Goal: Ask a question: Seek information or help from site administrators or community

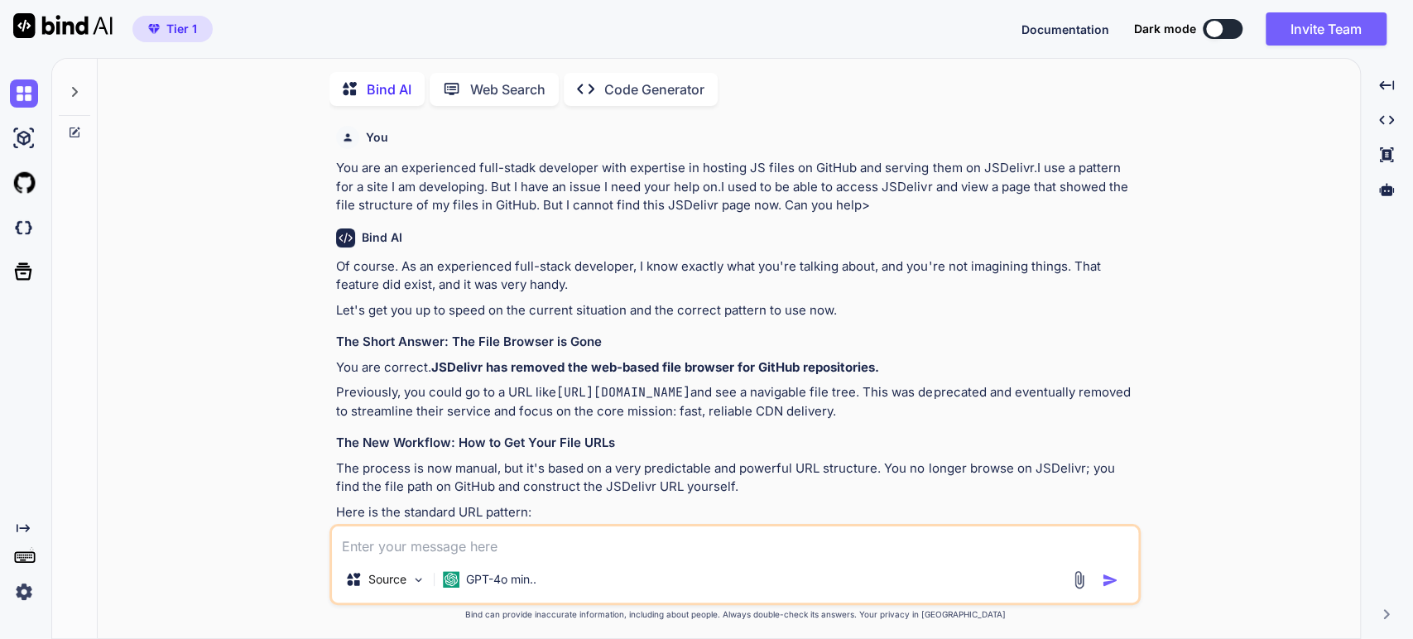
scroll to position [6, 0]
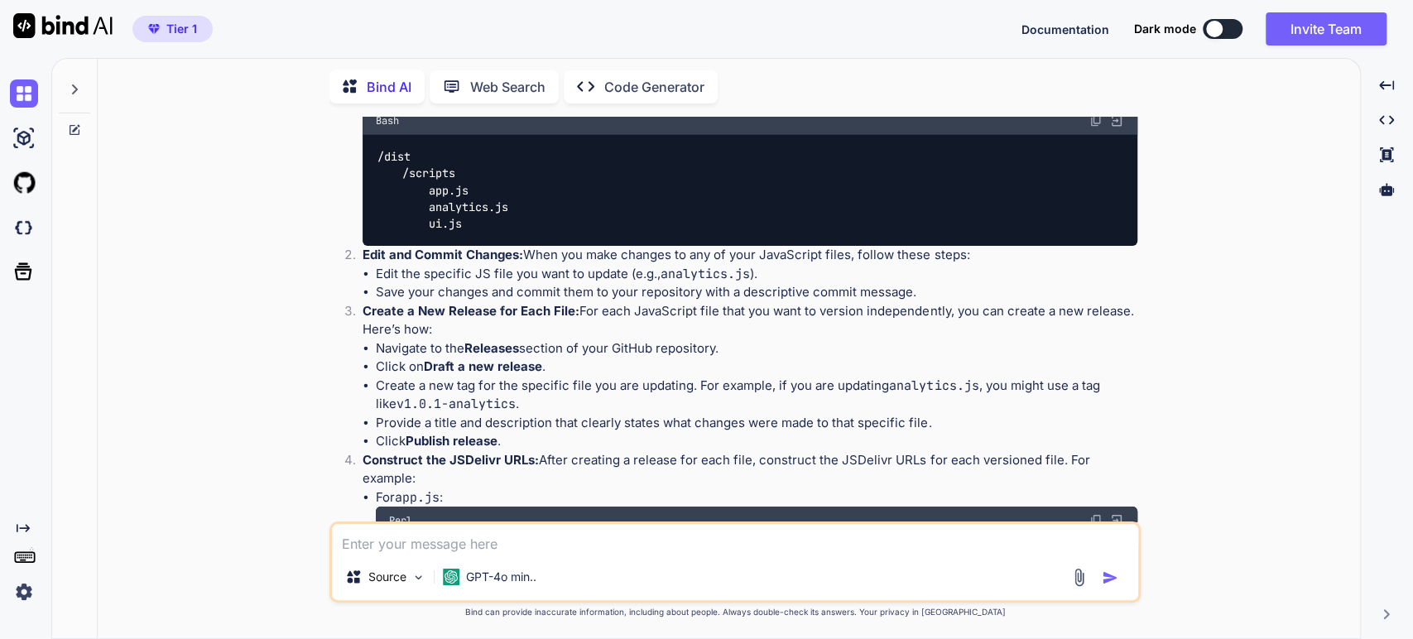
type textarea "x"
click at [1274, 416] on div "You You are an experienced full-stadk developer with expertise in hosting JS fi…" at bounding box center [735, 378] width 1249 height 522
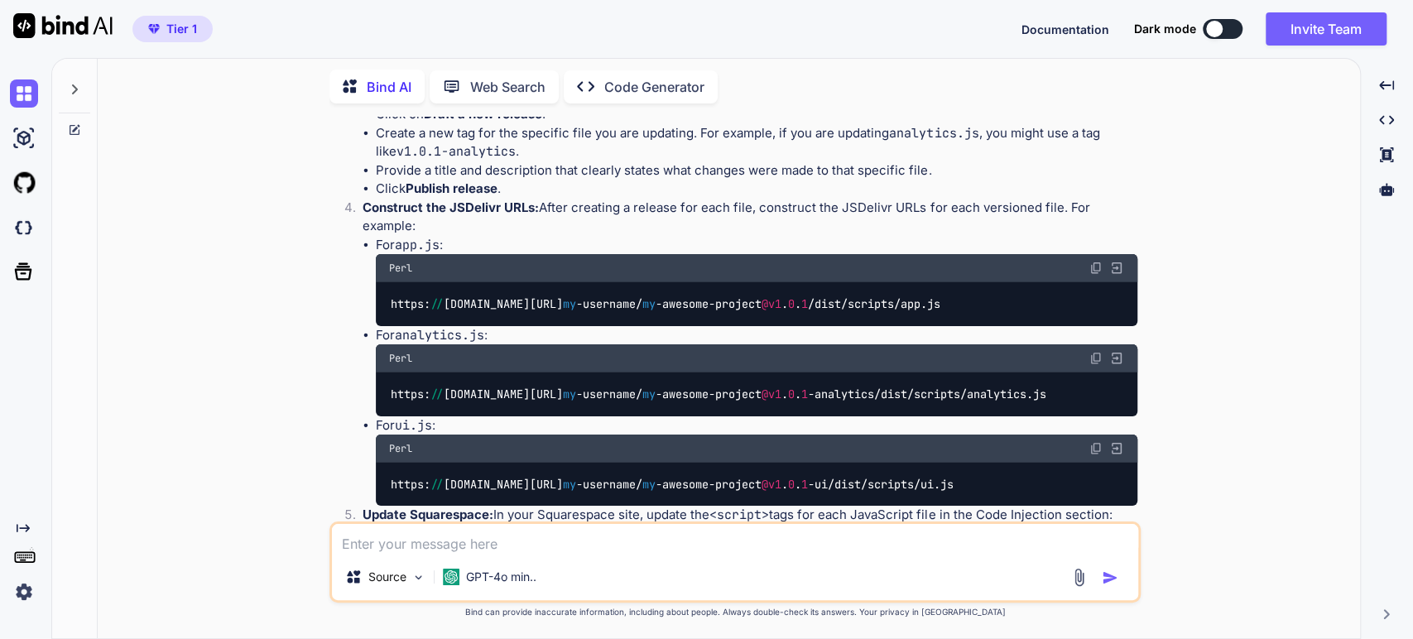
scroll to position [3222, 0]
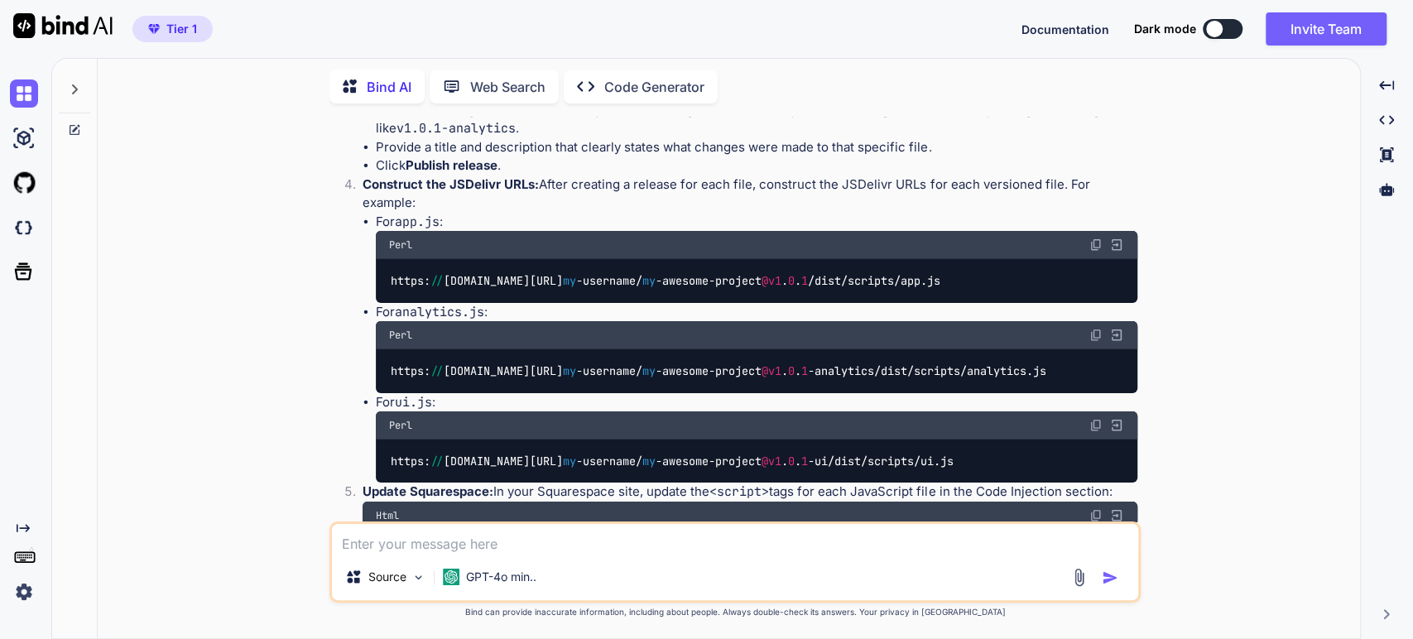
click at [743, 101] on li "Click on Draft a new release ." at bounding box center [757, 91] width 762 height 19
click at [574, 157] on li "Provide a title and description that clearly states what changes were made to t…" at bounding box center [757, 147] width 762 height 19
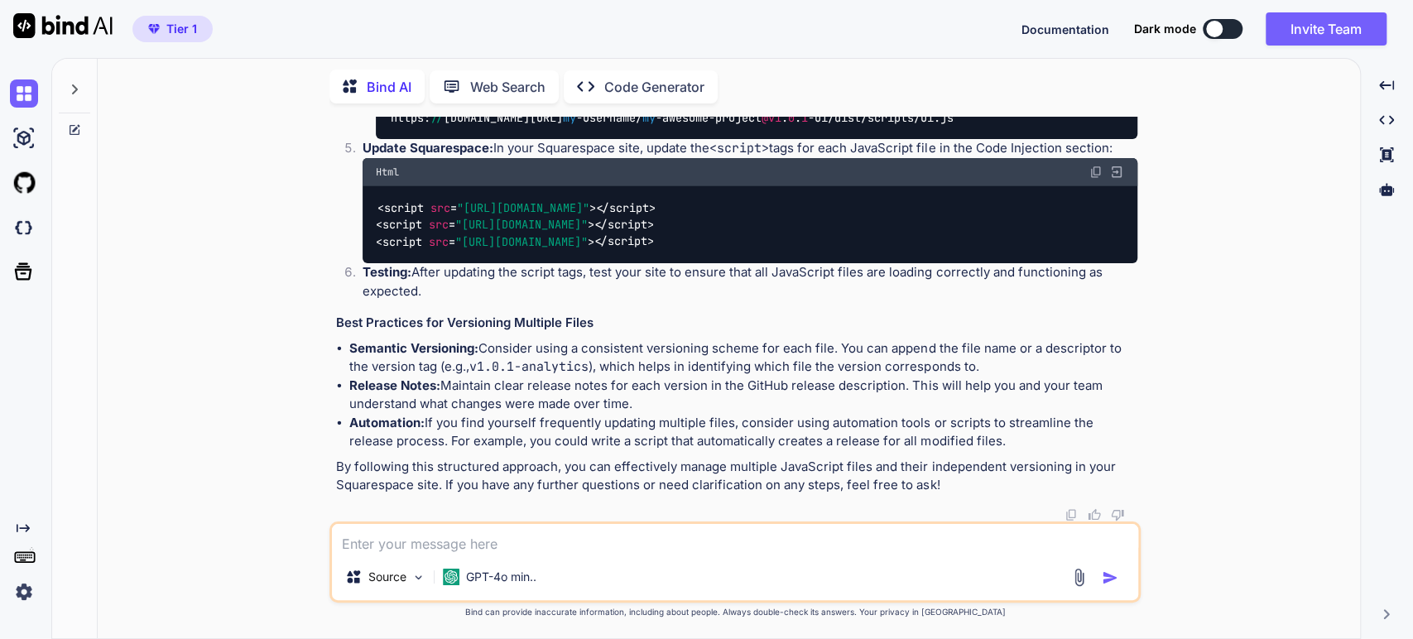
scroll to position [3866, 0]
click at [389, 538] on textarea at bounding box center [735, 539] width 806 height 30
type textarea "T"
type textarea "x"
type textarea "Th"
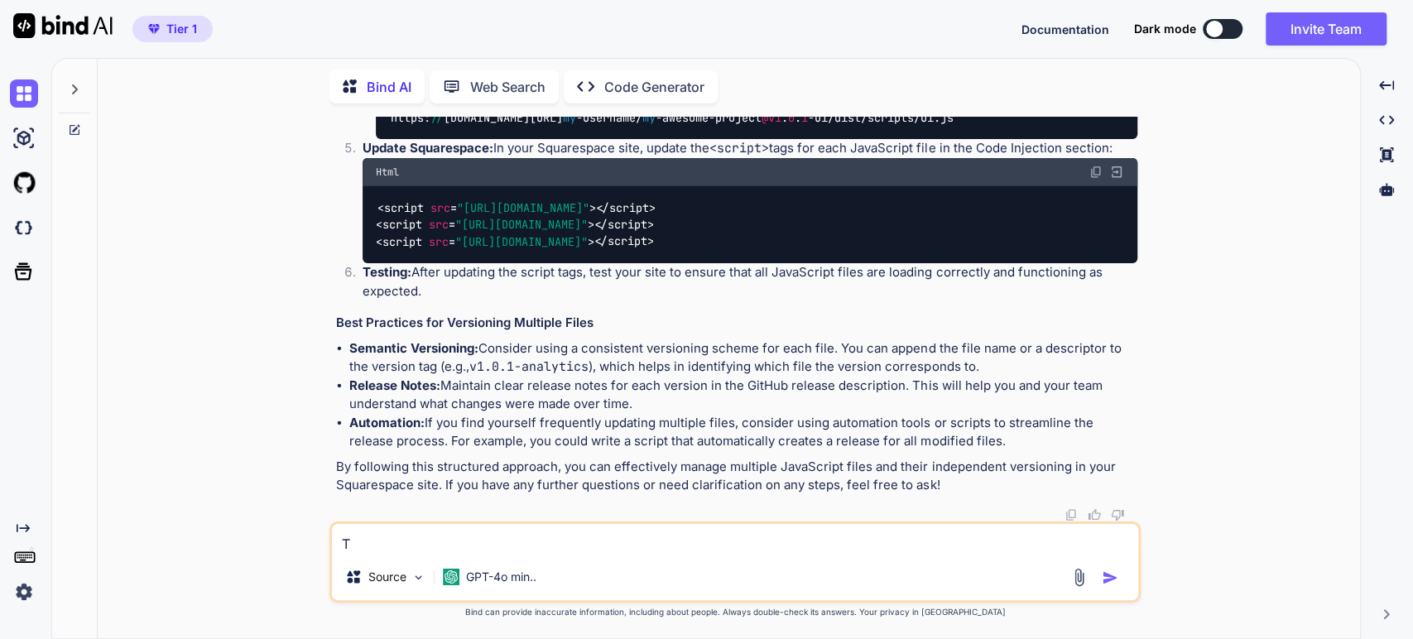
type textarea "x"
type textarea "Tha"
type textarea "x"
type textarea "Than"
type textarea "x"
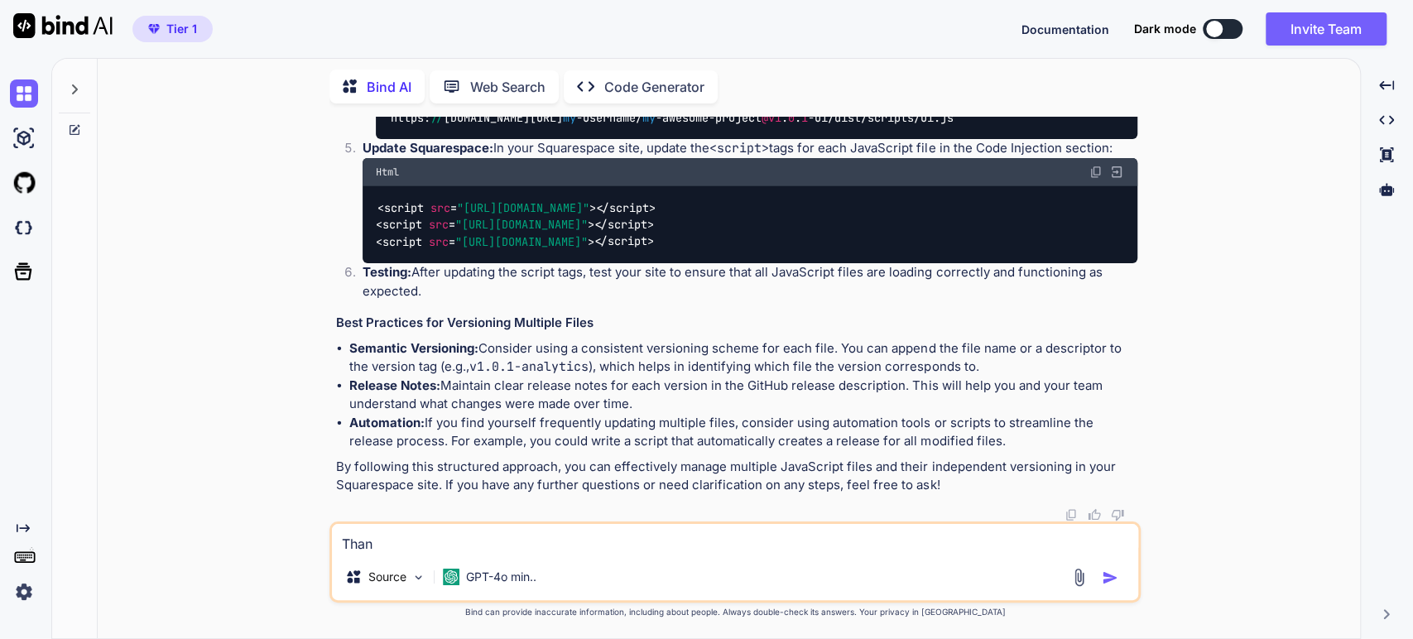
type textarea "Thank"
type textarea "x"
type textarea "Thank"
type textarea "x"
type textarea "Thank y"
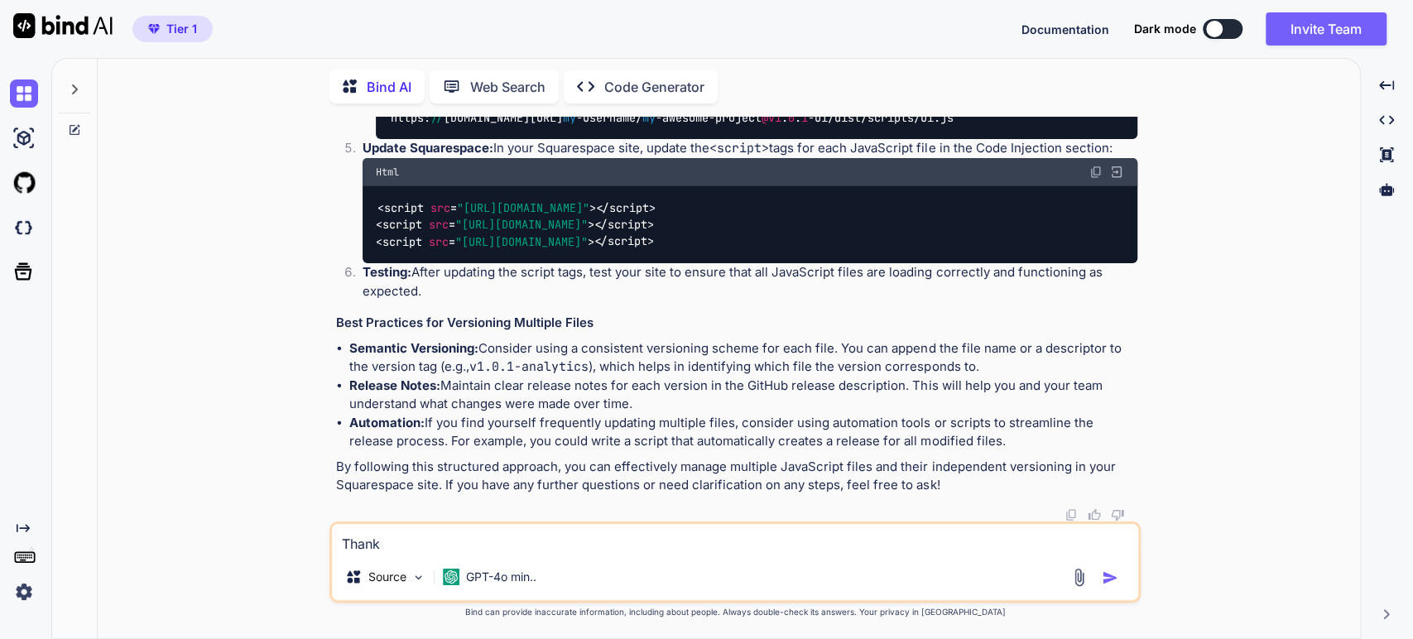
type textarea "x"
type textarea "Thank yo"
type textarea "x"
type textarea "Thank you"
type textarea "x"
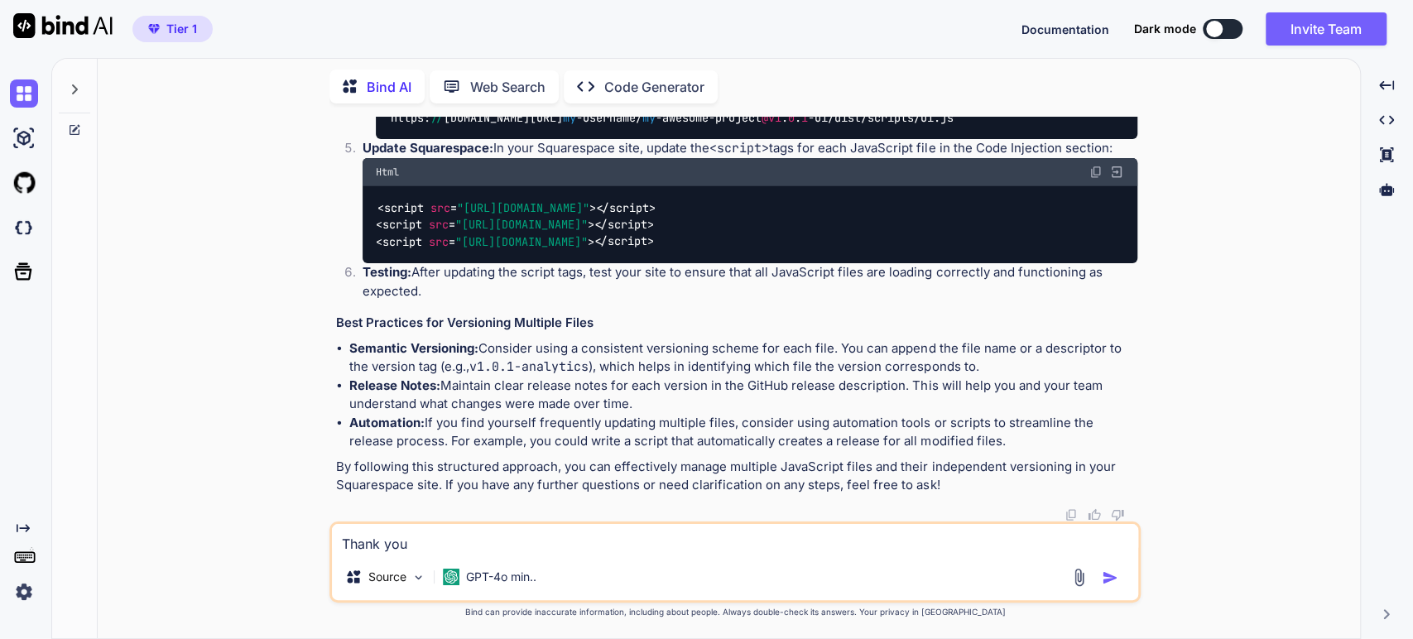
type textarea "Thank you."
type textarea "x"
type textarea "Thank you."
type textarea "x"
type textarea "Thank you. A"
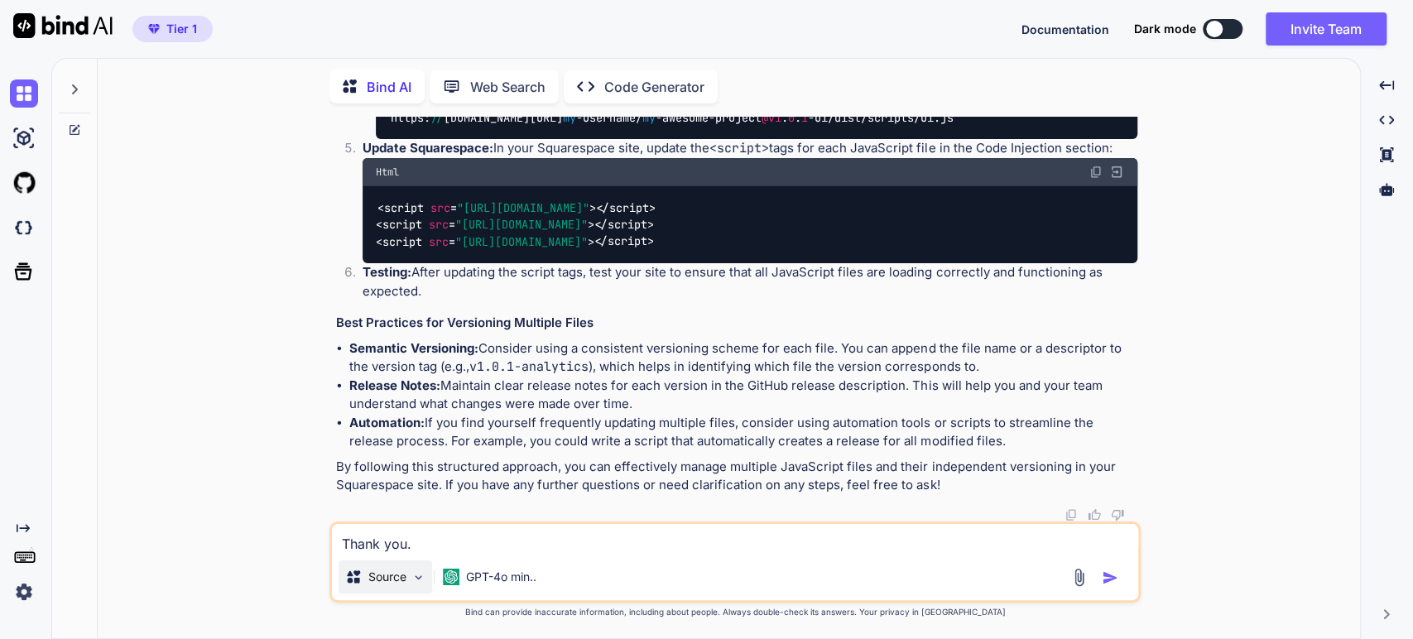
type textarea "x"
type textarea "Thank you. Af"
type textarea "x"
type textarea "Thank you. Aft"
type textarea "x"
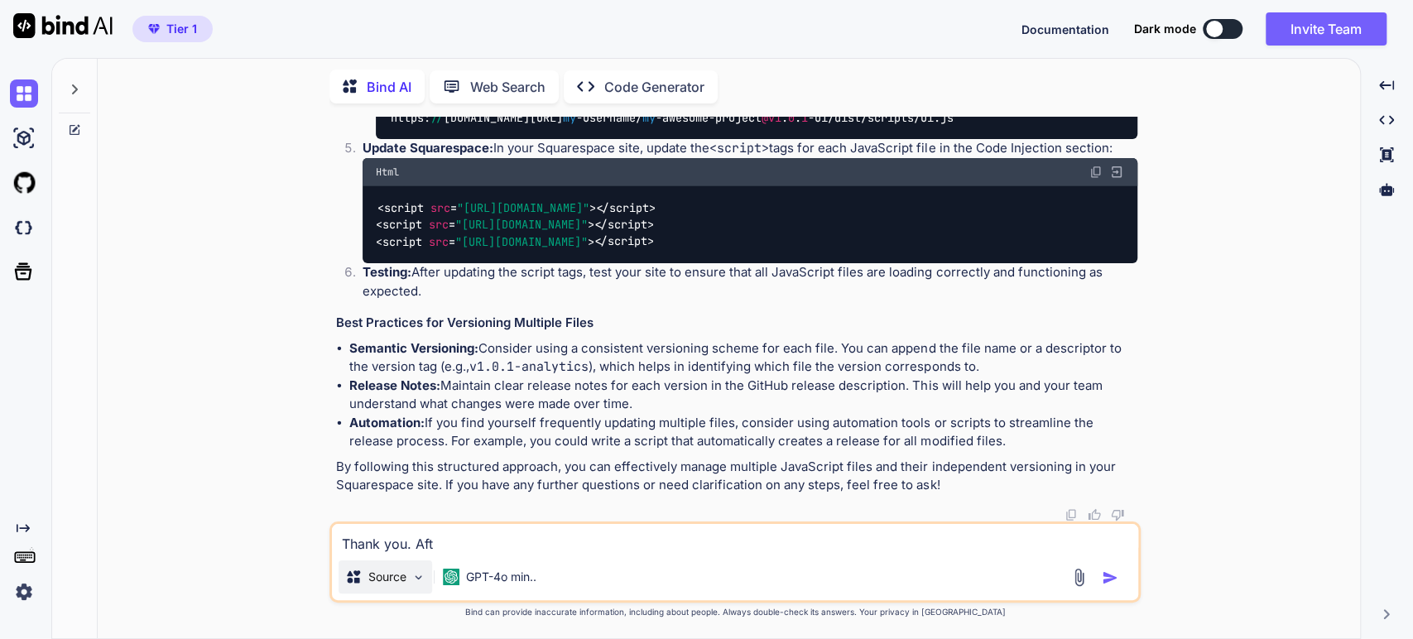
type textarea "Thank you. Af"
type textarea "x"
type textarea "Thank you. A"
type textarea "x"
type textarea "Thank you."
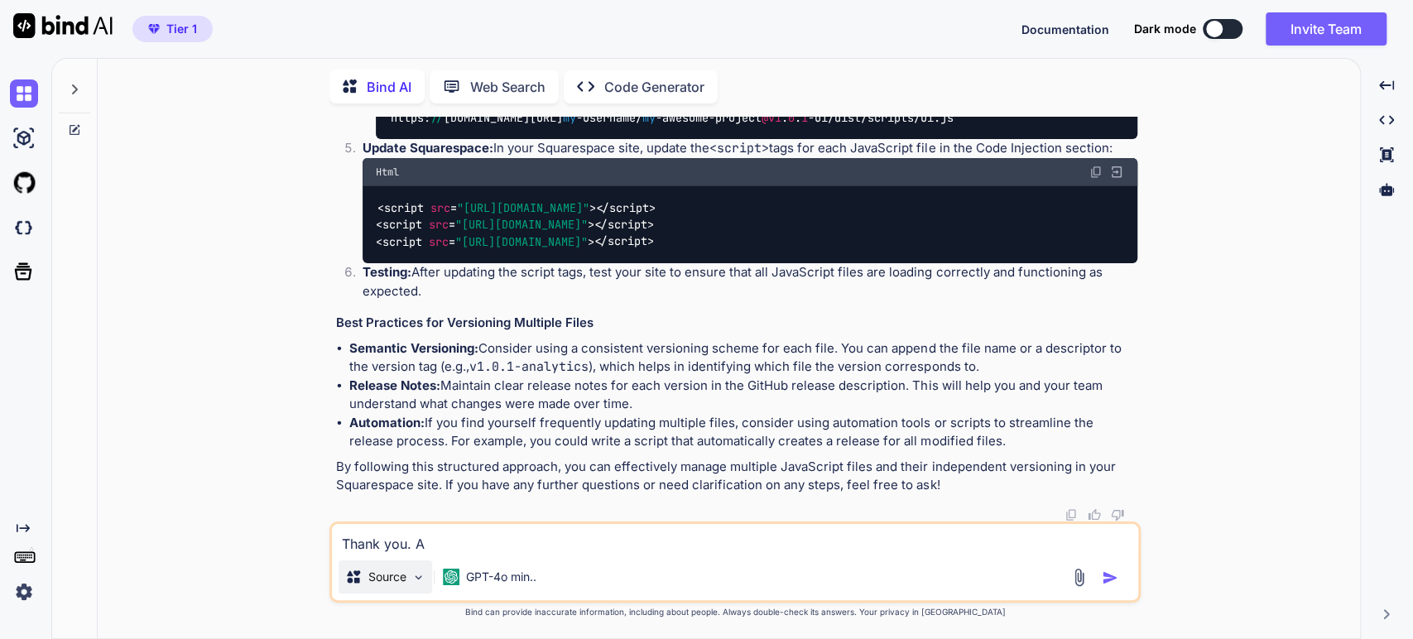
type textarea "x"
type textarea "Thank you. S"
type textarea "x"
type textarea "Thank you. So"
type textarea "x"
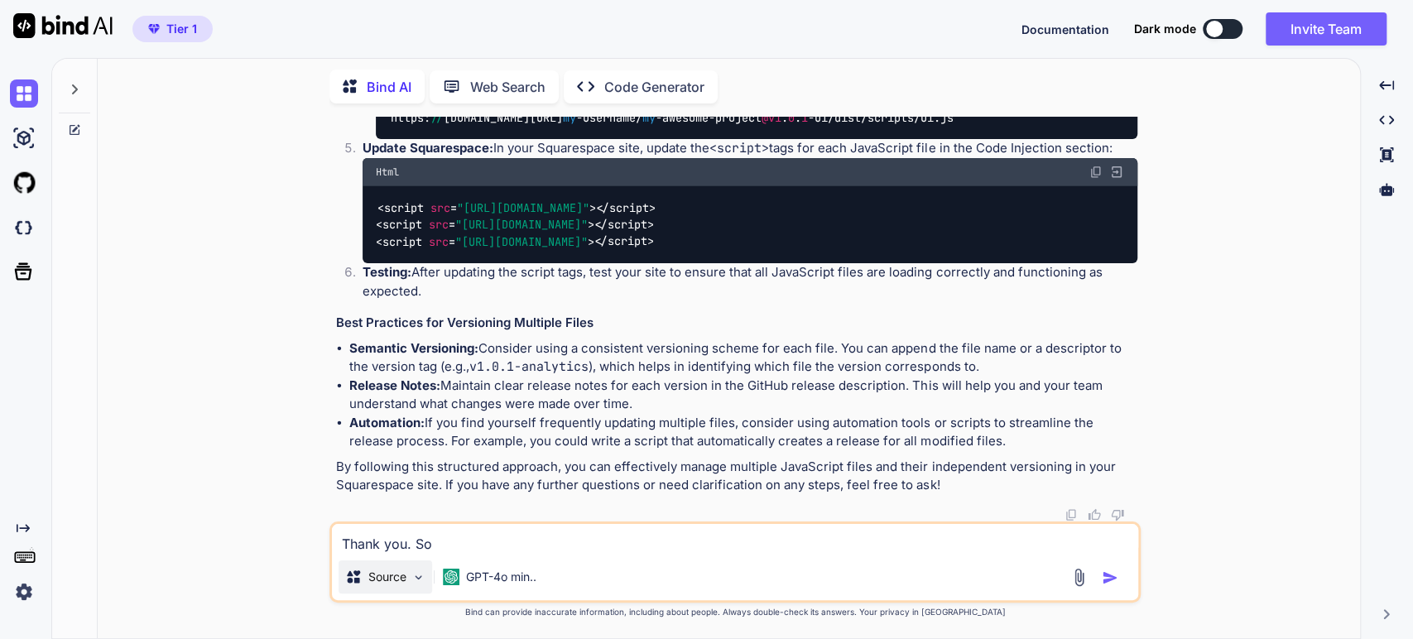
type textarea "Thank you. So"
type textarea "x"
type textarea "Thank you. So l"
type textarea "x"
type textarea "Thank you. So le"
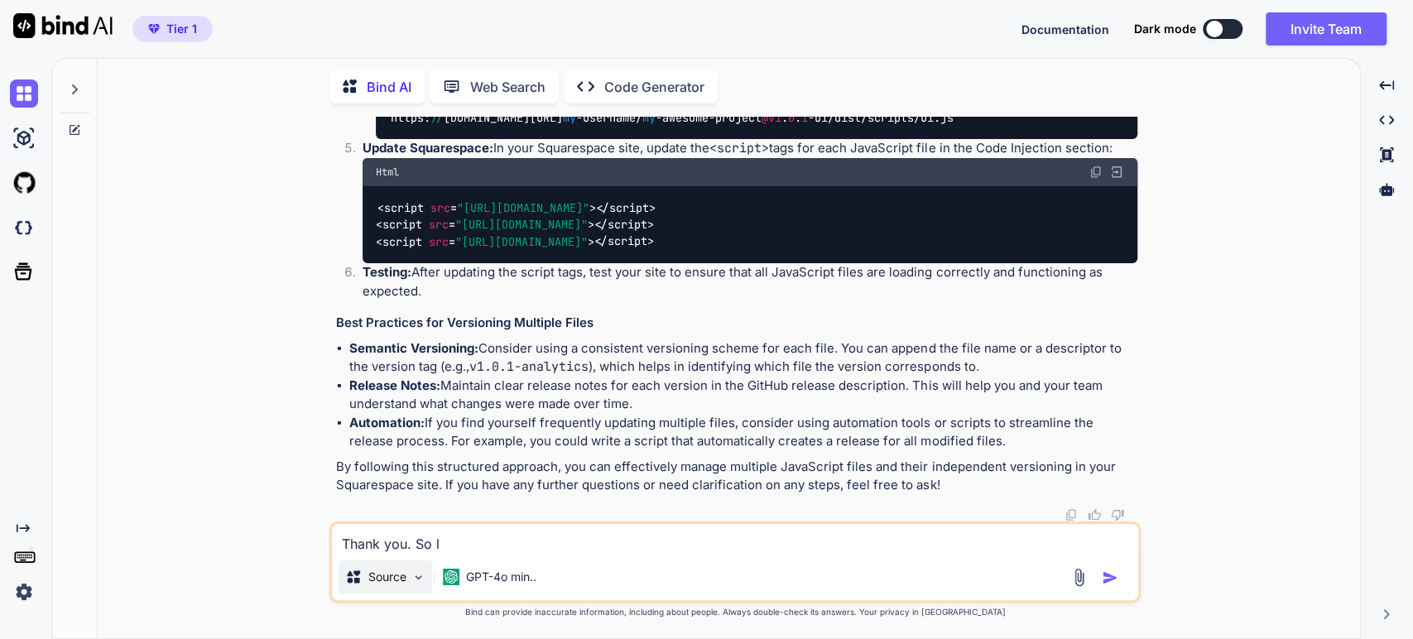
type textarea "x"
type textarea "Thank you. So let"
type textarea "x"
type textarea "Thank you. So letl"
type textarea "x"
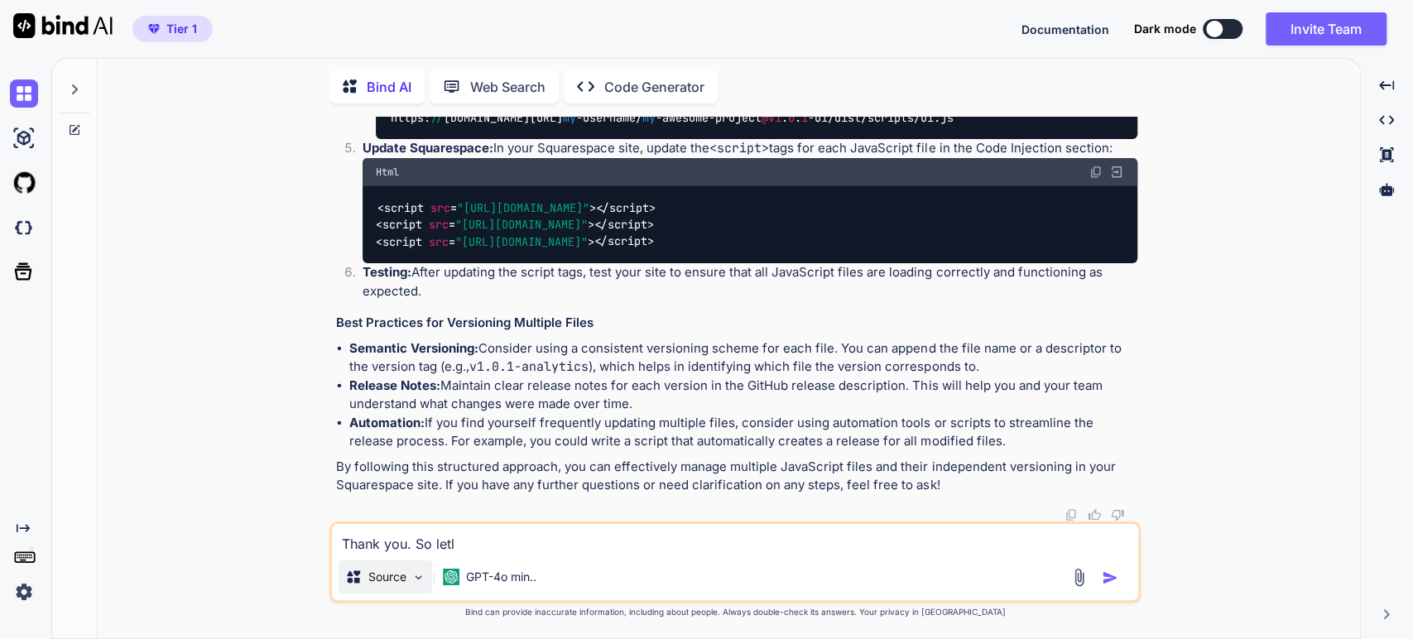
type textarea "Thank you. So letls"
type textarea "x"
type textarea "Thank you. So letls"
type textarea "x"
type textarea "Thank you. So letls"
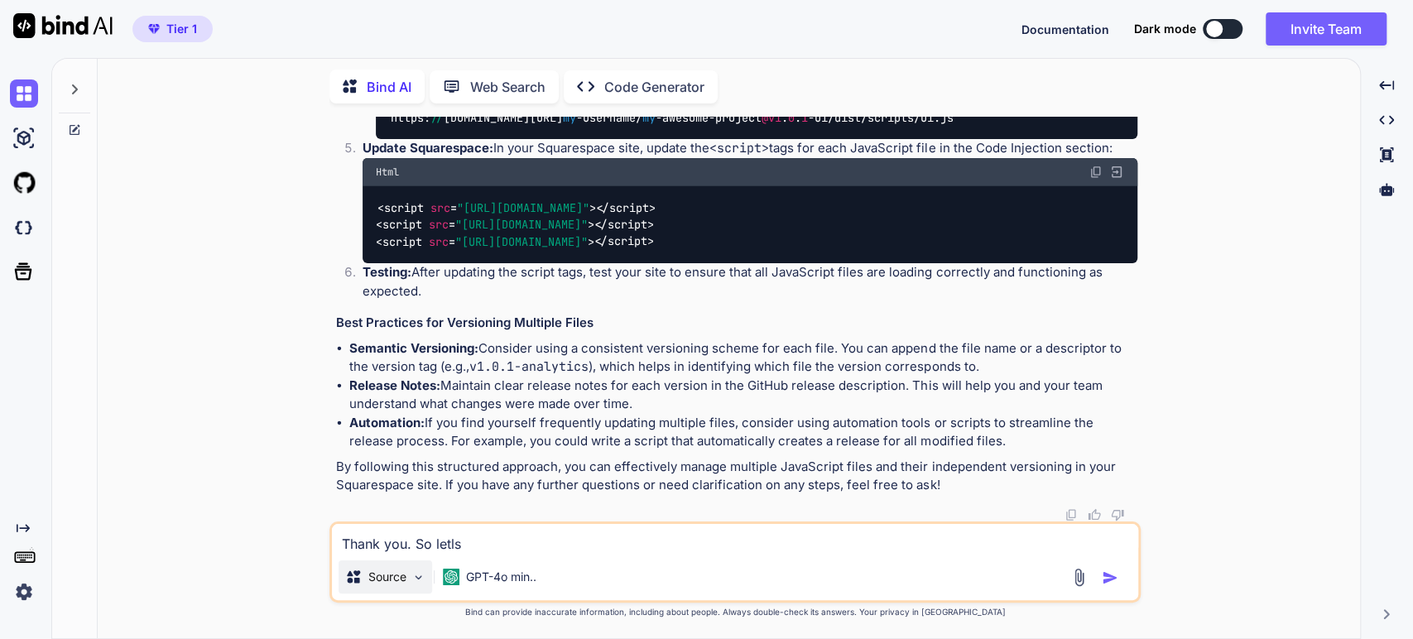
type textarea "x"
type textarea "Thank you. So letl"
type textarea "x"
type textarea "Thank you. So let"
type textarea "x"
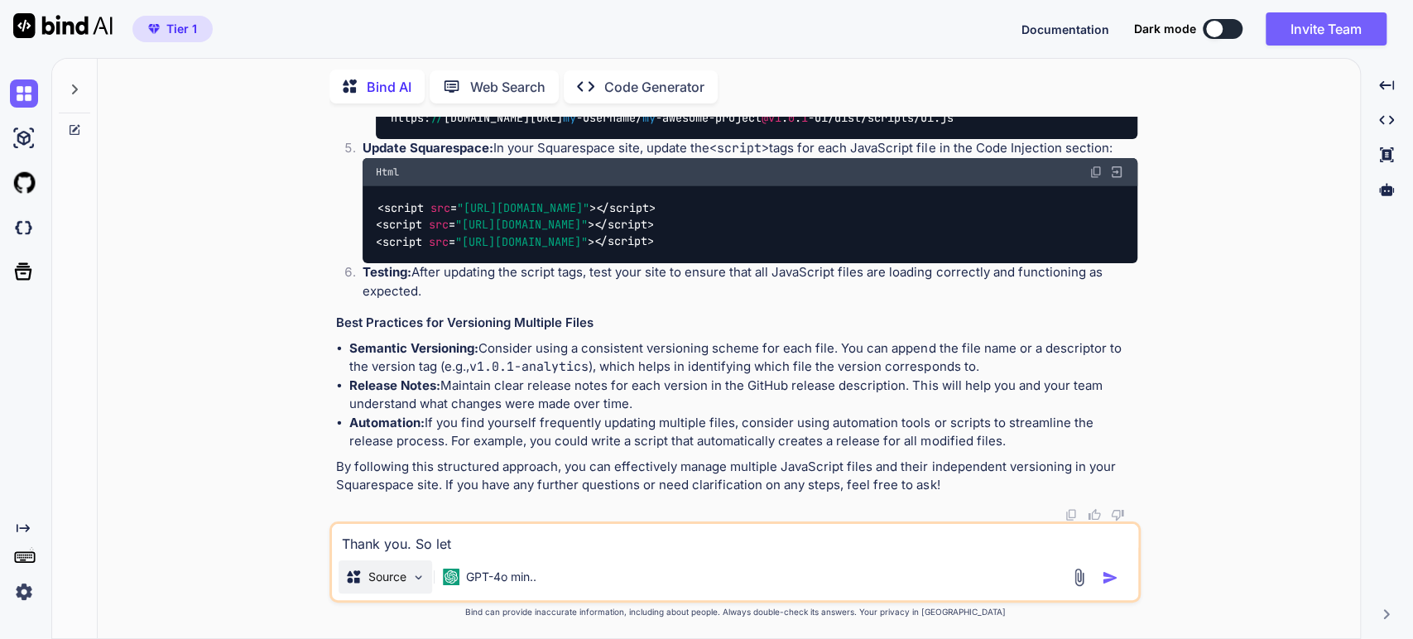
type textarea "Thank you. So let'"
type textarea "x"
type textarea "Thank you. So let's"
type textarea "x"
type textarea "Thank you. So let's"
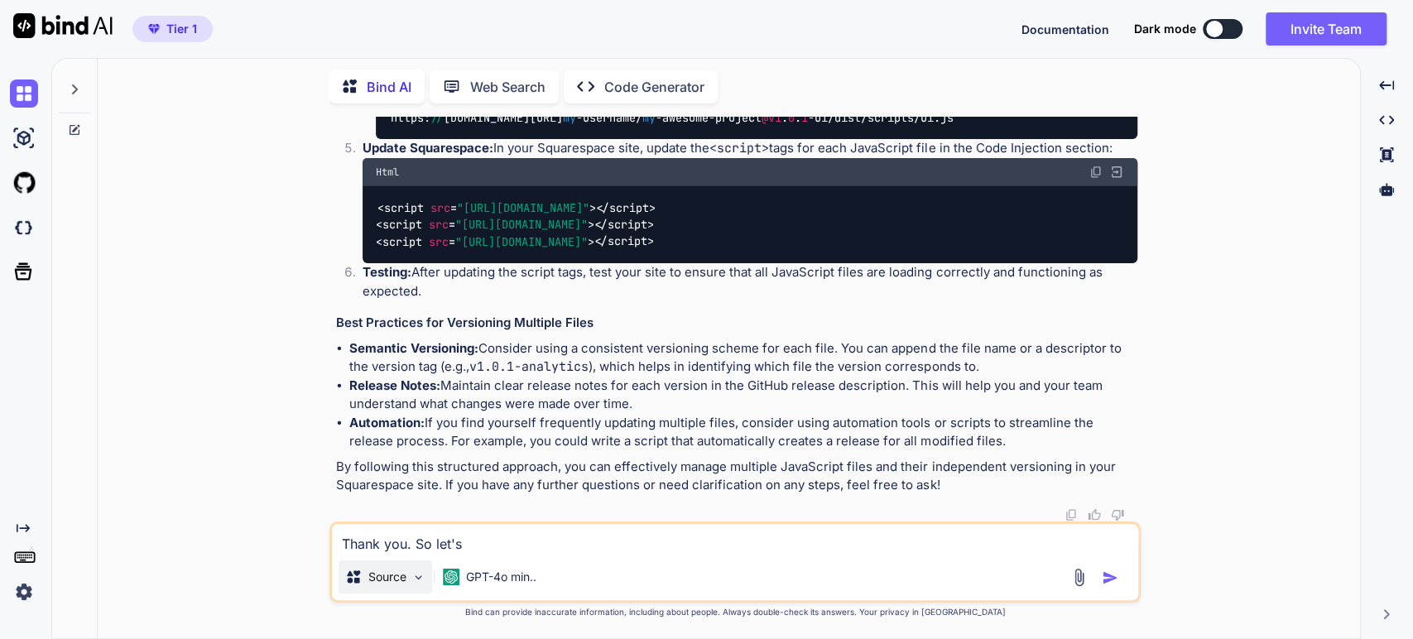
type textarea "x"
type textarea "Thank you. So let's s"
type textarea "x"
type textarea "Thank you. So let's sa"
type textarea "x"
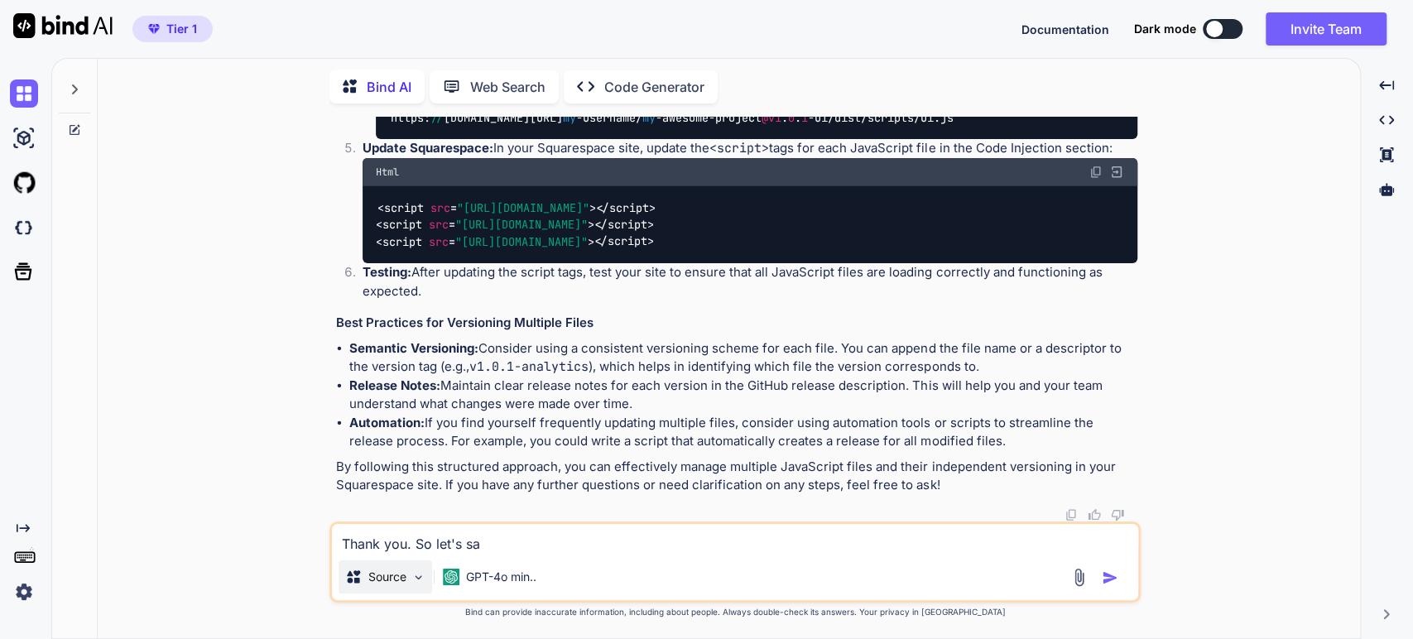
type textarea "Thank you. So let's say"
type textarea "x"
type textarea "Thank you. So let's say"
type textarea "x"
type textarea "Thank you. So let's say I"
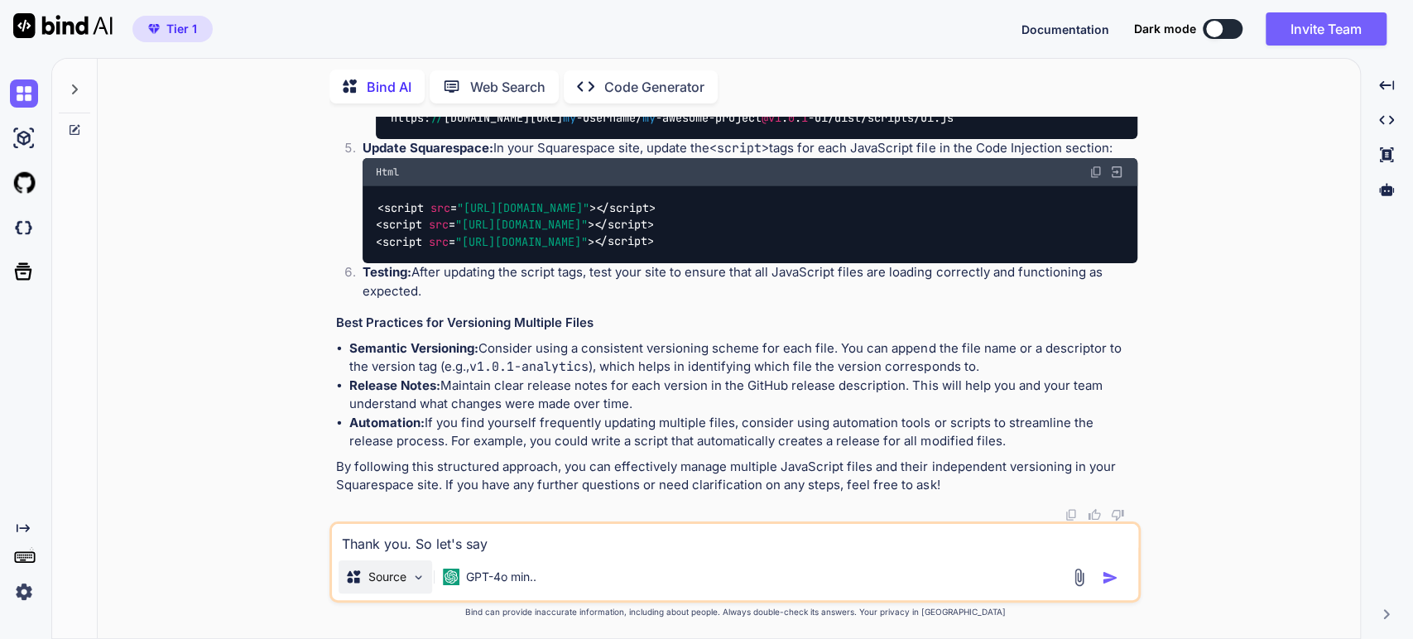
type textarea "x"
type textarea "Thank you. So let's say I"
type textarea "x"
type textarea "Thank you. So let's say I m"
type textarea "x"
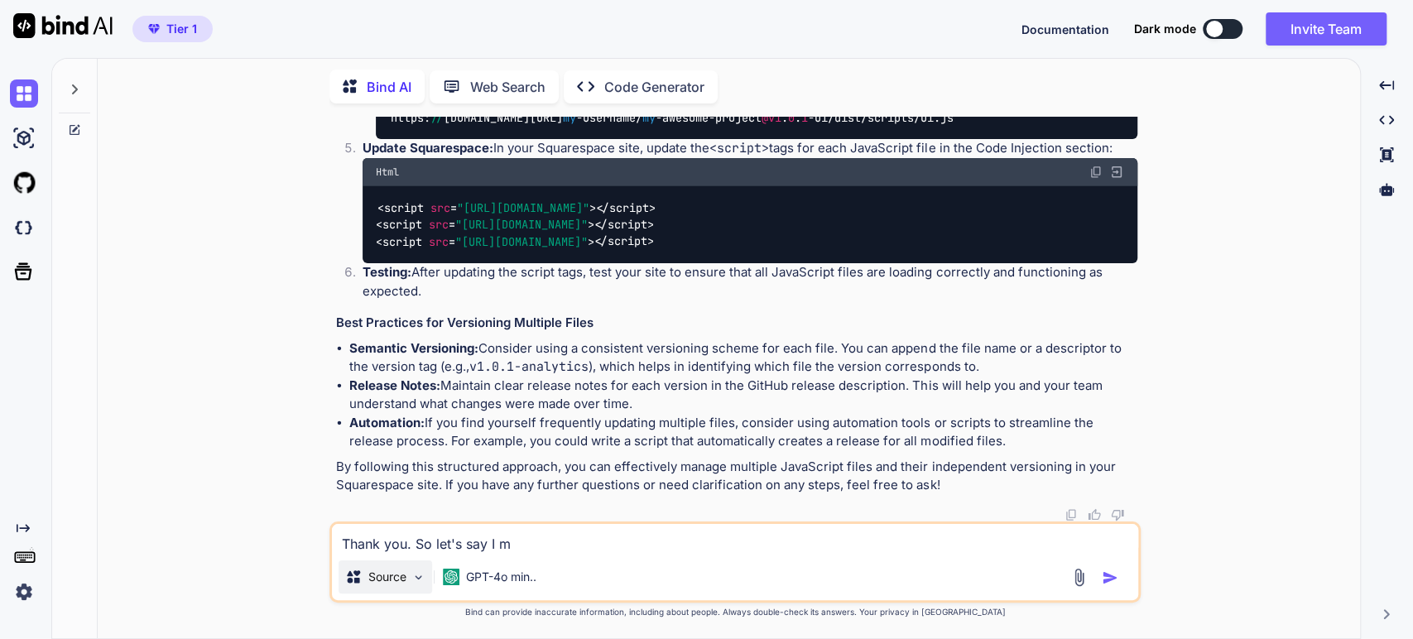
type textarea "Thank you. So let's say I ma"
type textarea "x"
type textarea "Thank you. So let's say I mak"
type textarea "x"
type textarea "Thank you. So let's say I make"
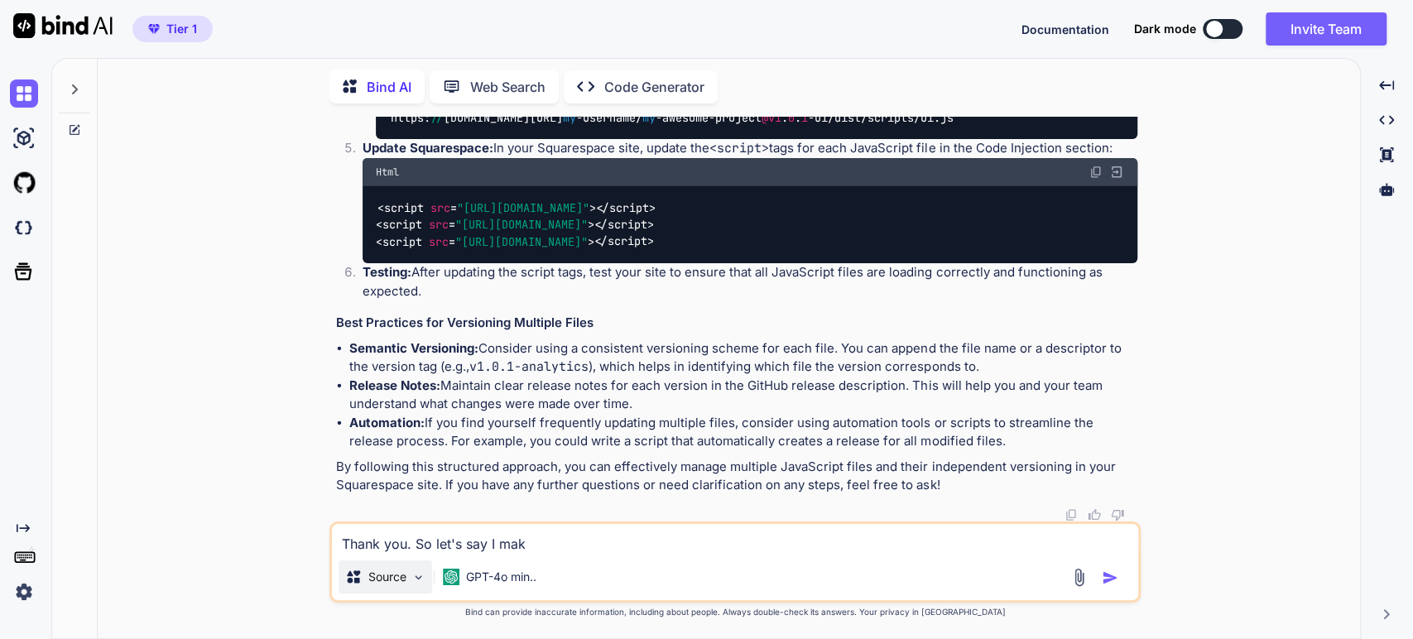
type textarea "x"
type textarea "Thank you. So let's say I make"
type textarea "x"
type textarea "Thank you. So let's say I make t"
type textarea "x"
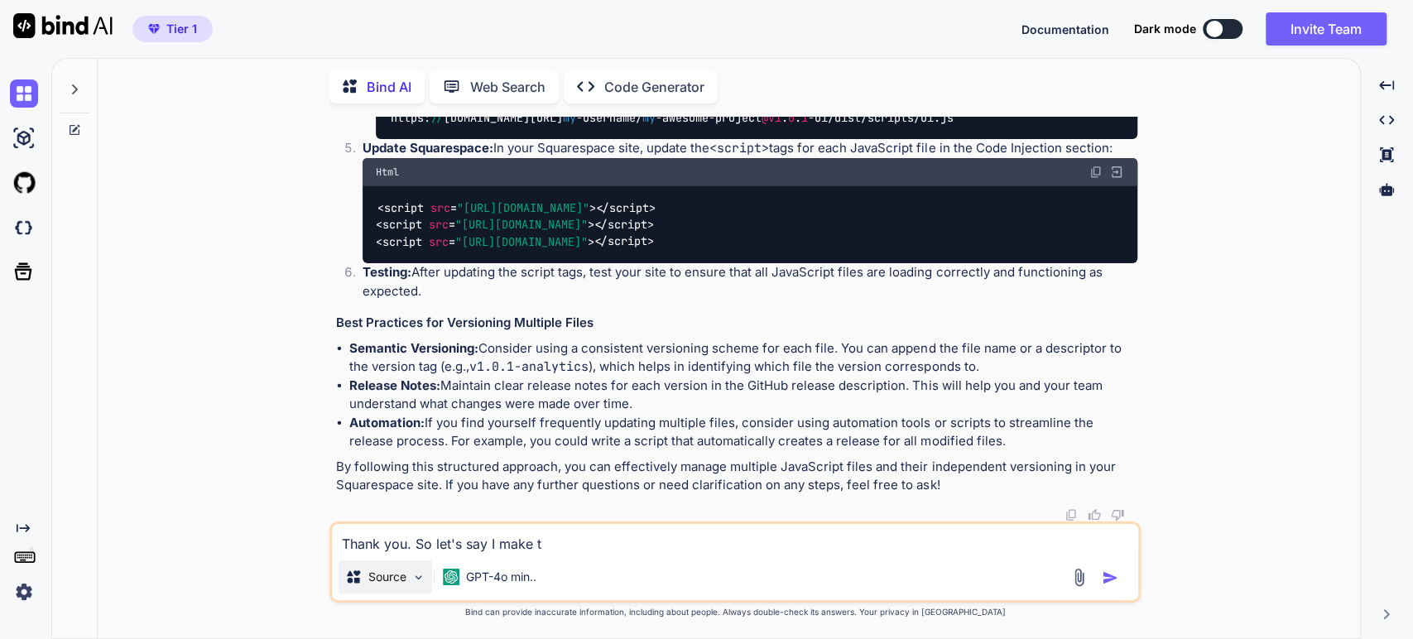
type textarea "Thank you. So let's say I make th"
type textarea "x"
type textarea "Thank you. So let's say I make the"
type textarea "x"
type textarea "Thank you. So let's say I make the"
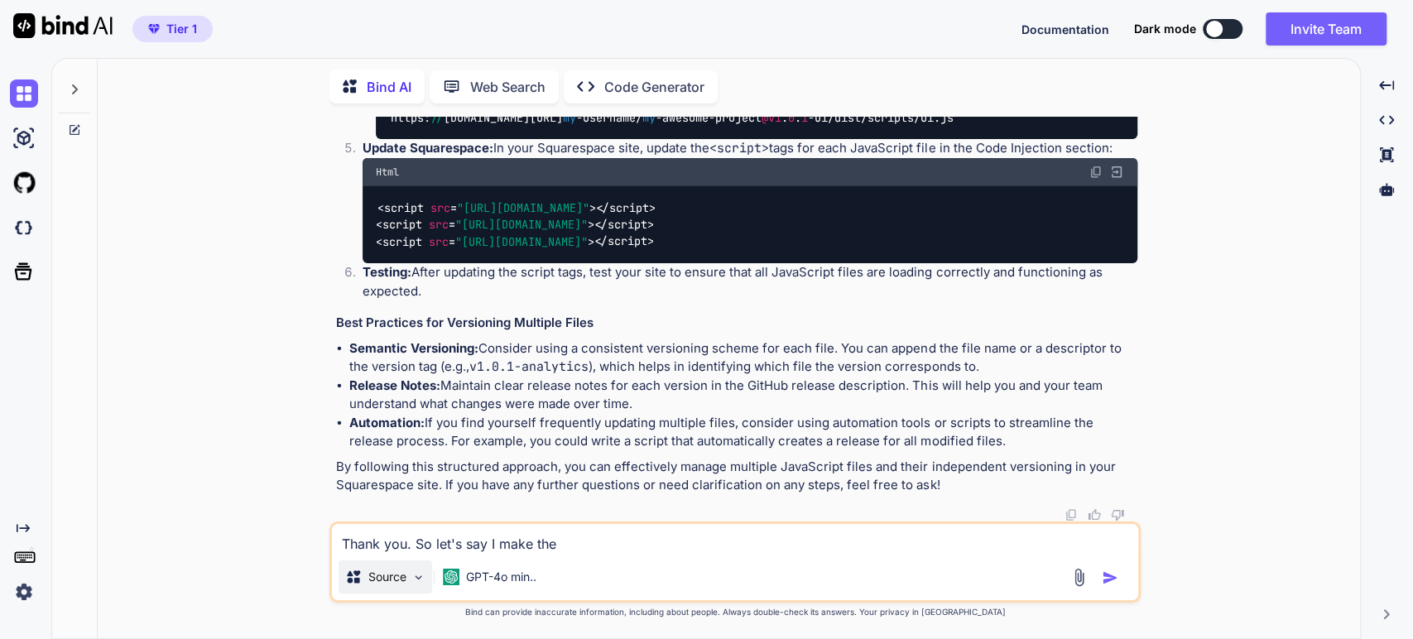
type textarea "x"
drag, startPoint x: 594, startPoint y: 362, endPoint x: 471, endPoint y: 368, distance: 122.7
click at [471, 368] on p "Semantic Versioning: Consider using a consistent versioning scheme for each fil…" at bounding box center [743, 357] width 788 height 37
copy p "v1.0.1-analytics"
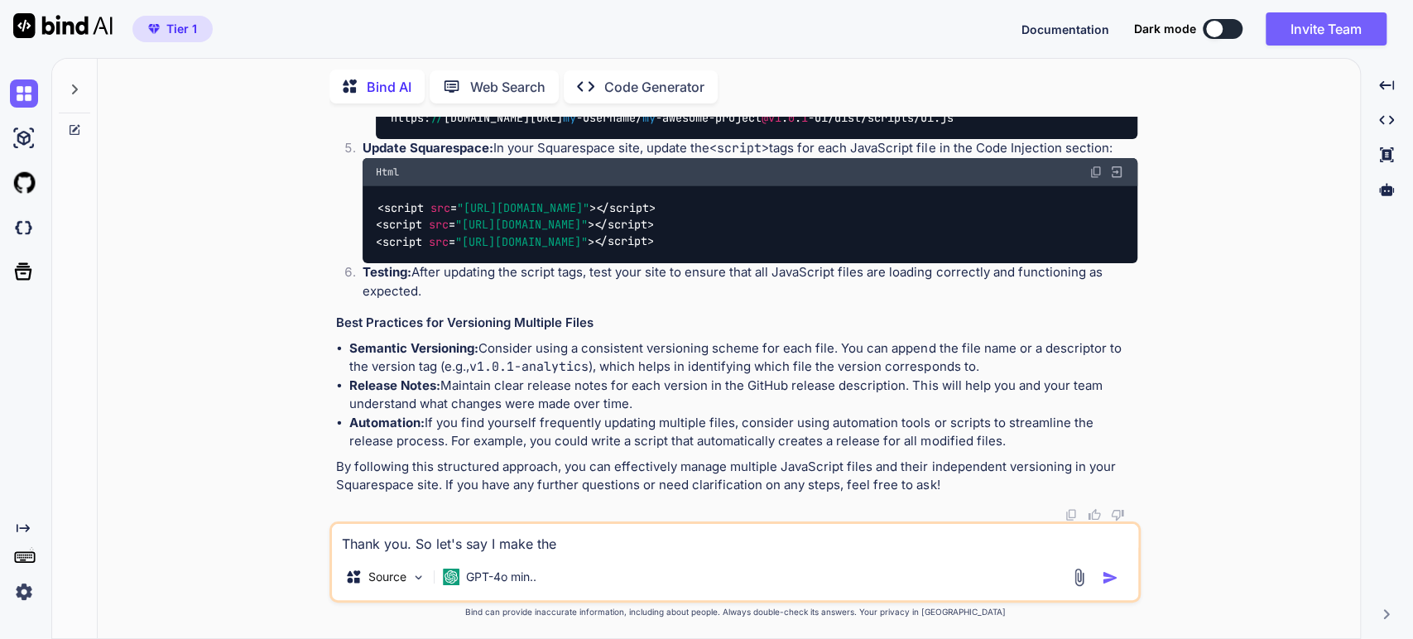
click at [582, 547] on textarea "Thank you. So let's say I make the" at bounding box center [735, 539] width 806 height 30
paste textarea "v1.0.1-analytics"
type textarea "Thank you. So let's say I make the v1.0.1-analytics"
type textarea "x"
type textarea "Thank you. So let's say I make the v1.0.1-analytics."
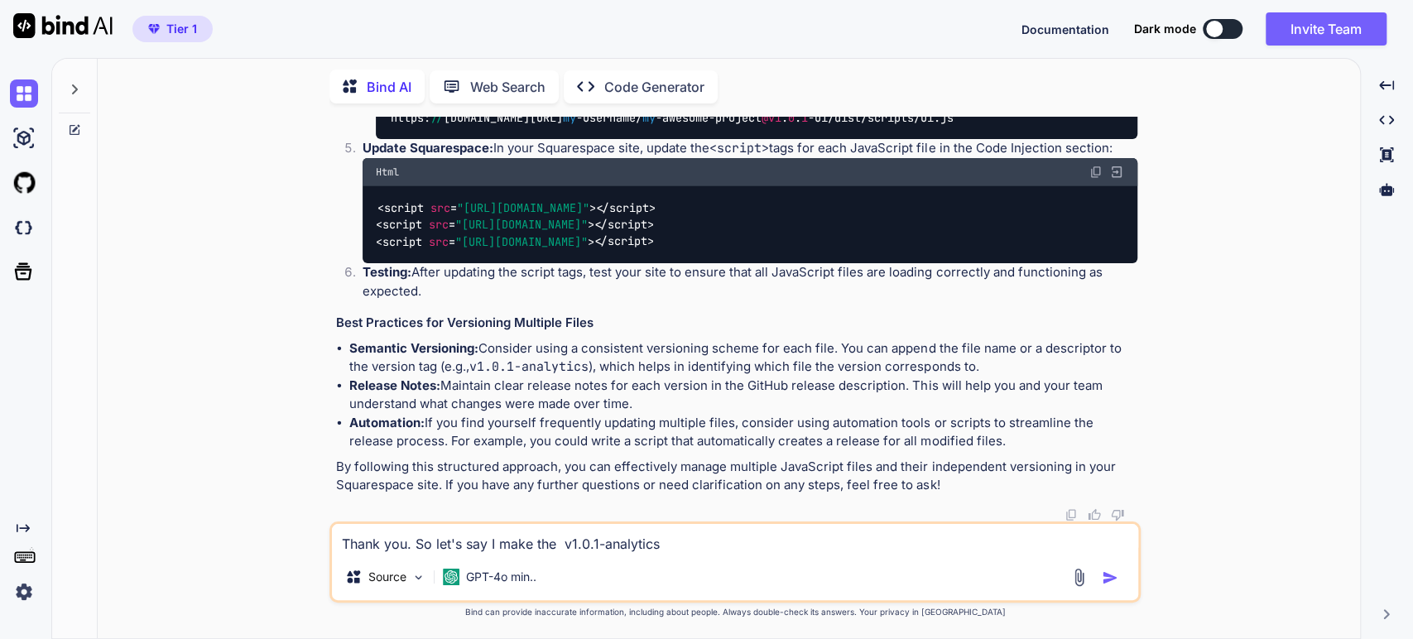
type textarea "x"
type textarea "Thank you. So let's say I make the v1.0.1-analytics."
type textarea "x"
type textarea "Thank you. So let's say I make the v1.0.1-analytics. B"
type textarea "x"
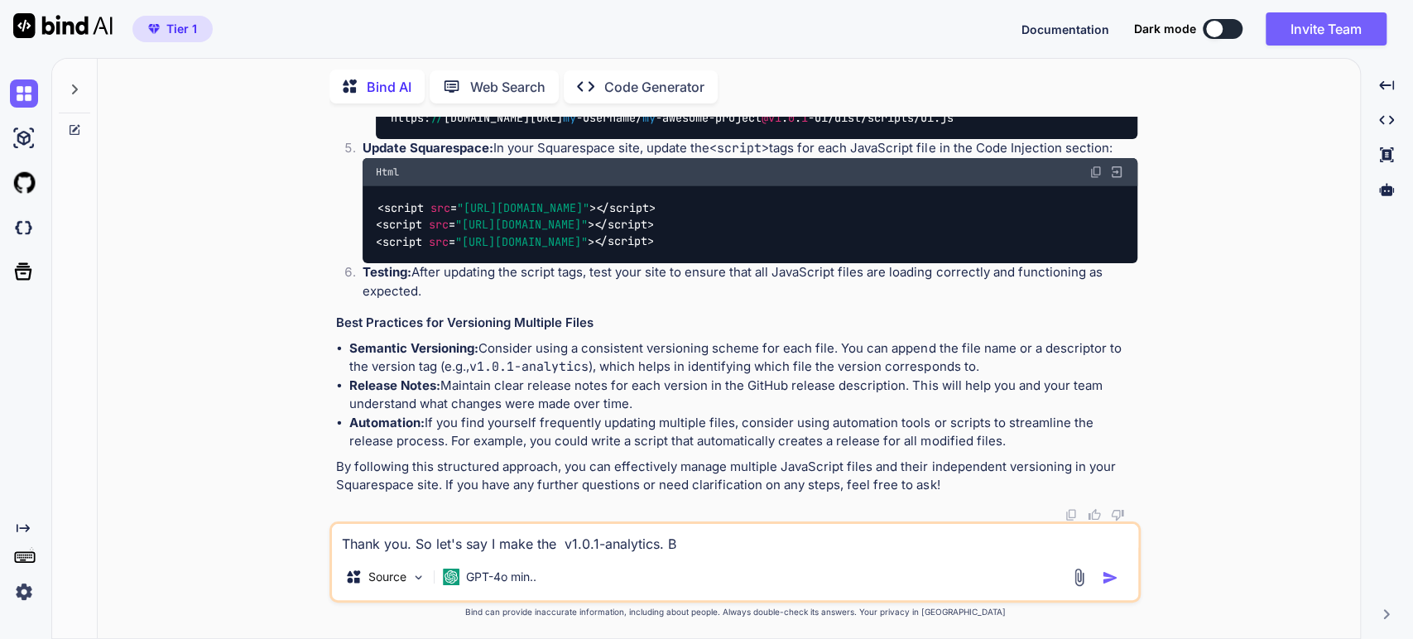
type textarea "Thank you. So let's say I make the v1.0.1-analytics. Bu"
type textarea "x"
type textarea "Thank you. So let's say I make the v1.0.1-analytics. But"
type textarea "x"
type textarea "Thank you. So let's say I make the v1.0.1-analytics. But"
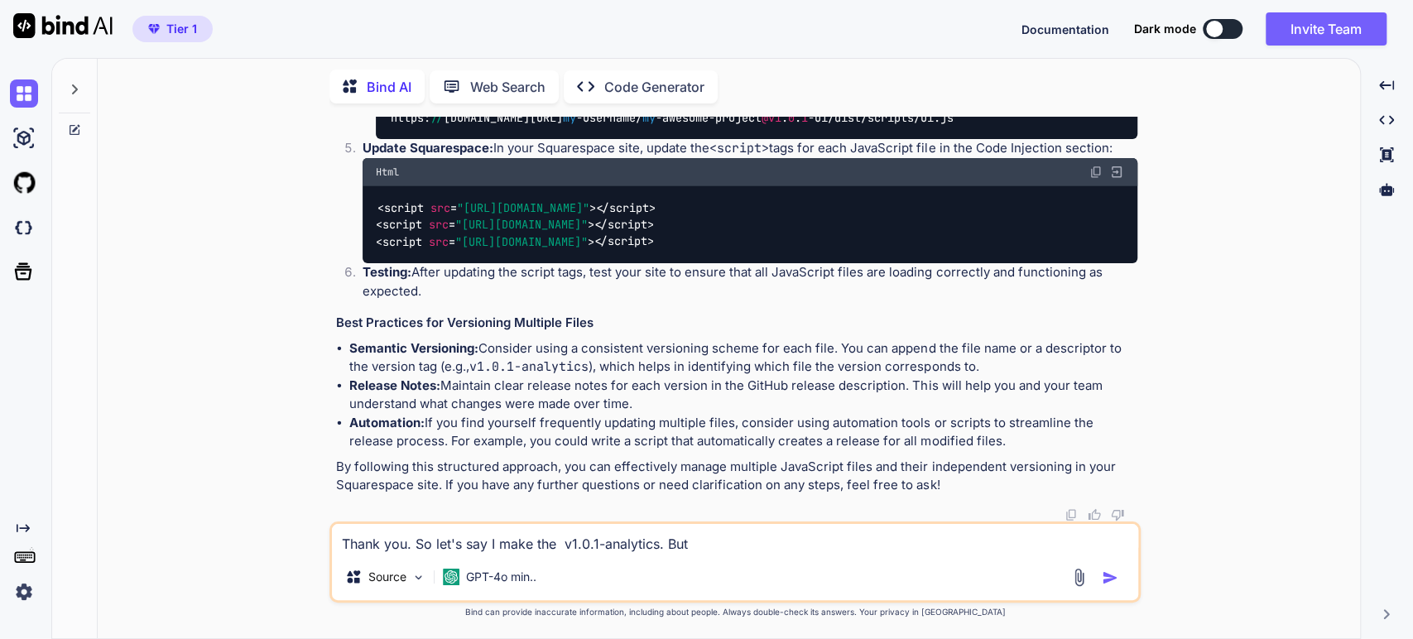
type textarea "x"
type textarea "Thank you. So let's say I make the v1.0.1-analytics. But l"
type textarea "x"
type textarea "Thank you. So let's say I make the v1.0.1-analytics. But la"
type textarea "x"
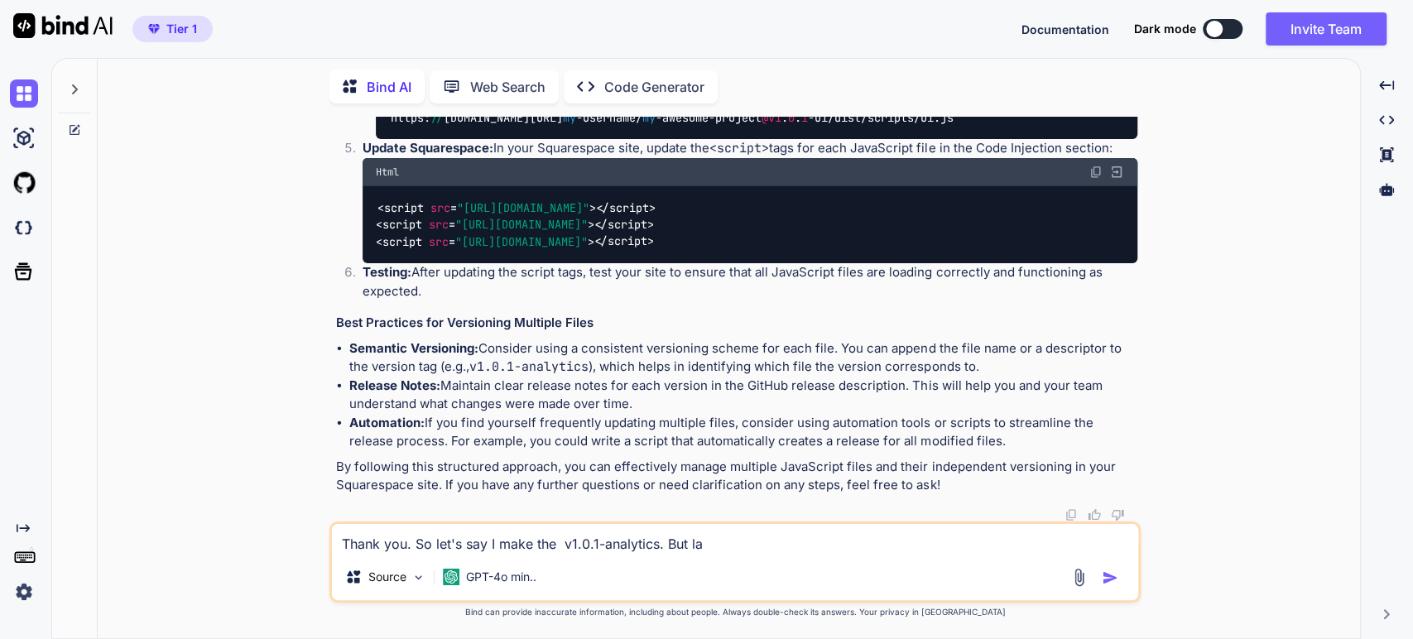
type textarea "Thank you. So let's say I make the v1.0.1-analytics. But lat"
type textarea "x"
type textarea "Thank you. So let's say I make the v1.0.1-analytics. But late"
type textarea "x"
type textarea "Thank you. So let's say I make the v1.0.1-analytics. But later"
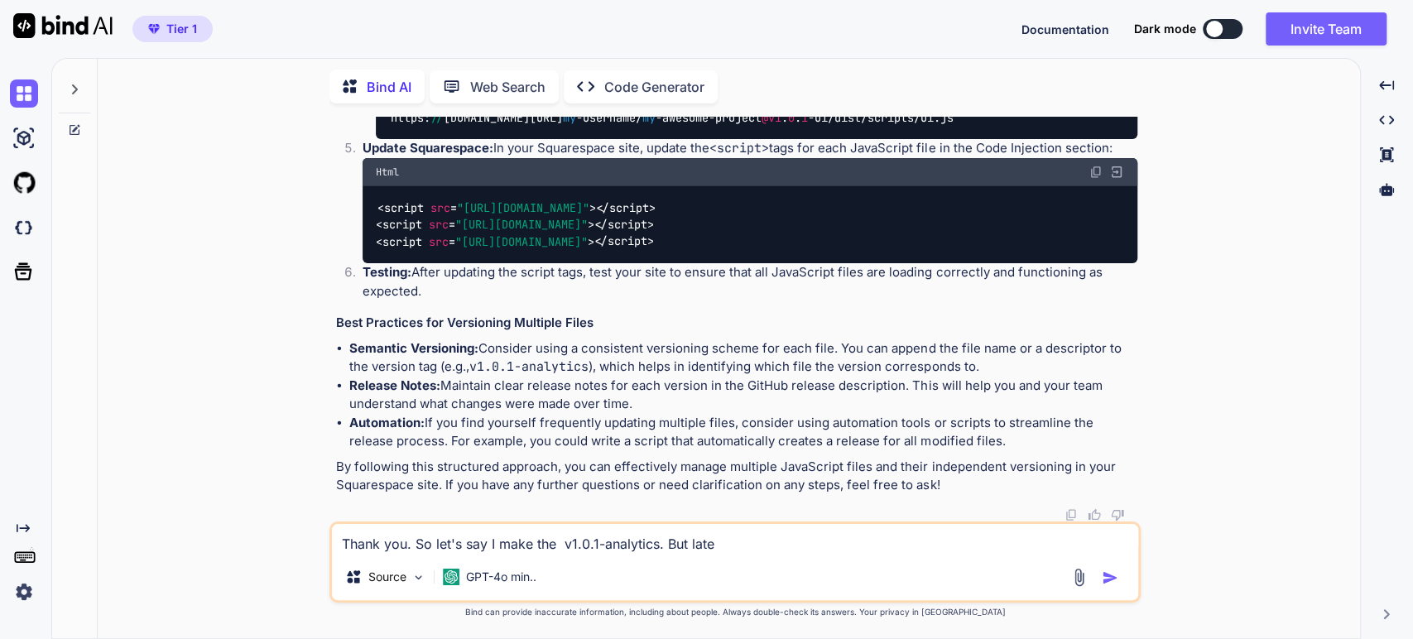
type textarea "x"
type textarea "Thank you. So let's say I make the v1.0.1-analytics. But later"
type textarea "x"
type textarea "Thank you. So let's say I make the v1.0.1-analytics. But later I"
type textarea "x"
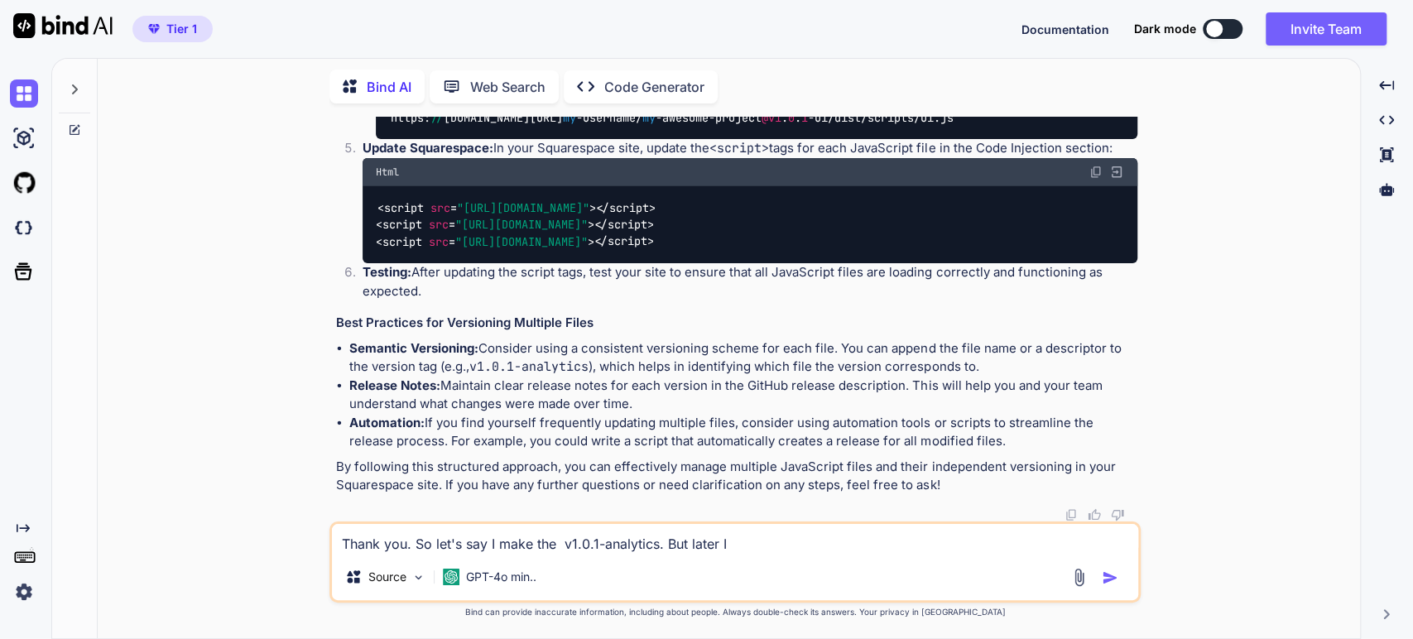
type textarea "Thank you. So let's say I make the v1.0.1-analytics. But later I"
type textarea "x"
type textarea "Thank you. So let's say I make the v1.0.1-analytics. But later I e"
type textarea "x"
type textarea "Thank you. So let's say I make the v1.0.1-analytics. But later I ed"
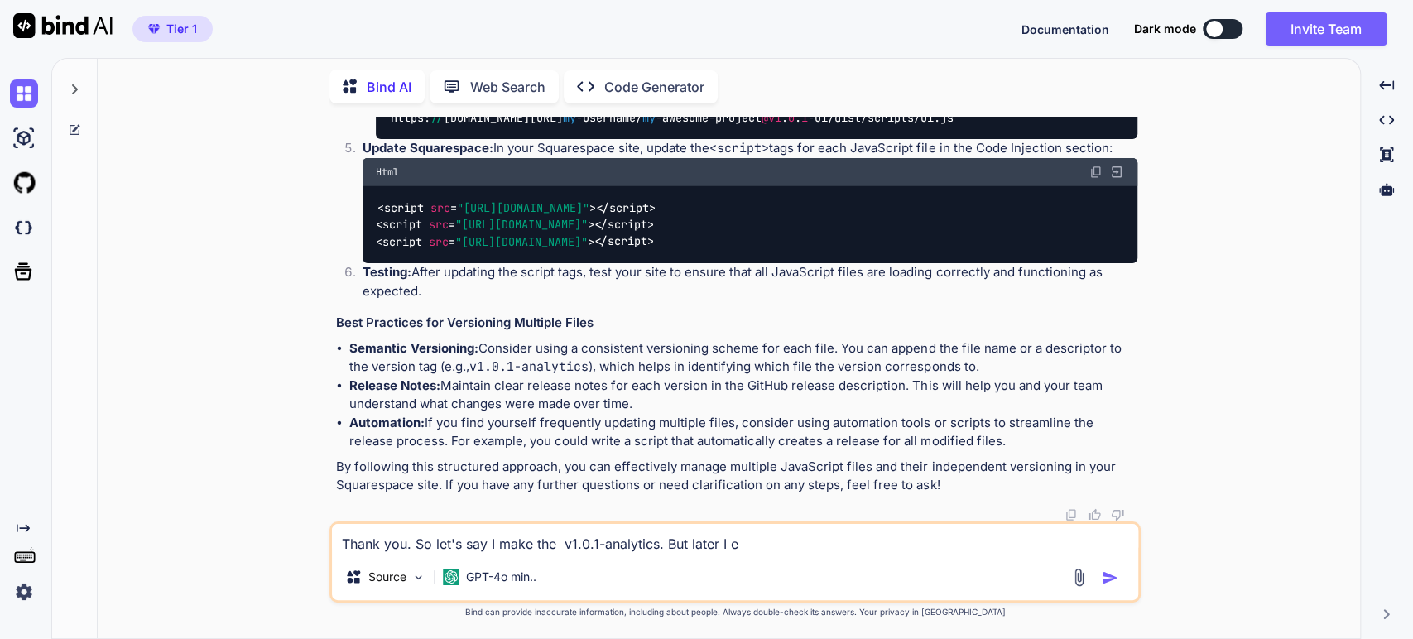
type textarea "x"
type textarea "Thank you. So let's say I make the v1.0.1-analytics. But later I edi"
type textarea "x"
type textarea "Thank you. So let's say I make the v1.0.1-analytics. But later I edit"
type textarea "x"
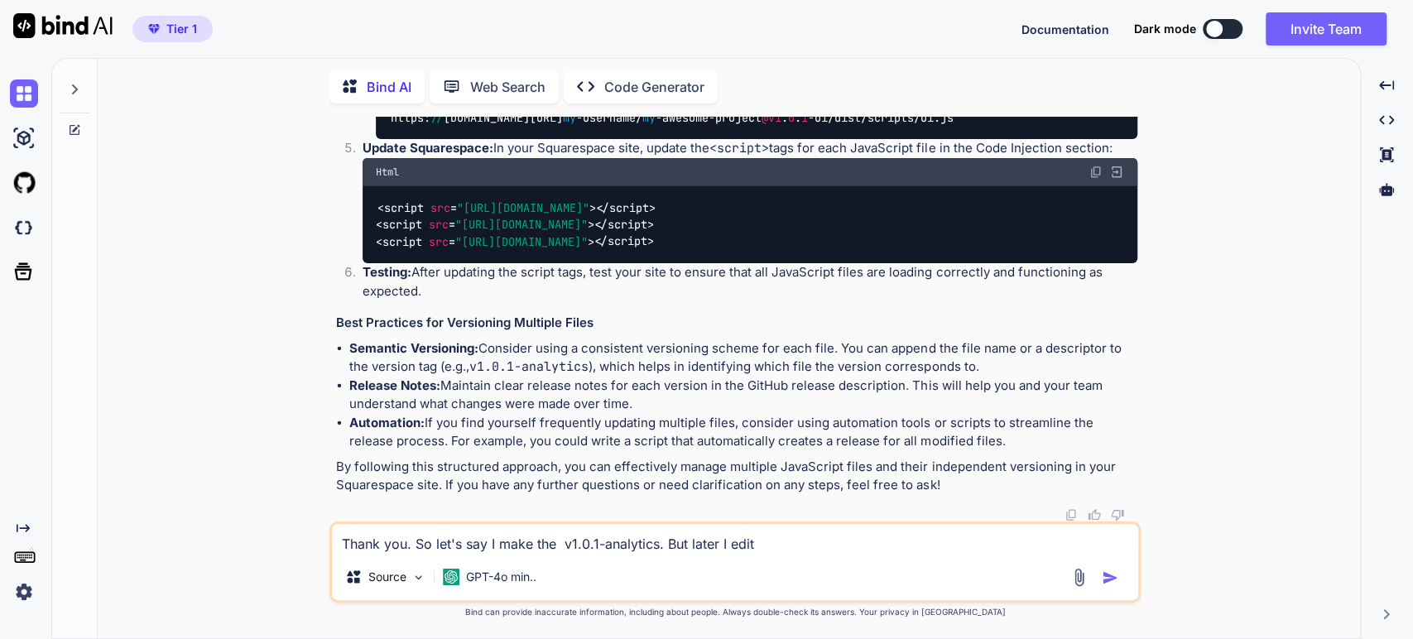
type textarea "Thank you. So let's say I make the v1.0.1-analytics. But later I edit"
type textarea "x"
type textarea "Thank you. So let's say I make the v1.0.1-analytics. But later I edit t"
type textarea "x"
type textarea "Thank you. So let's say I make the v1.0.1-analytics. But later I edit th"
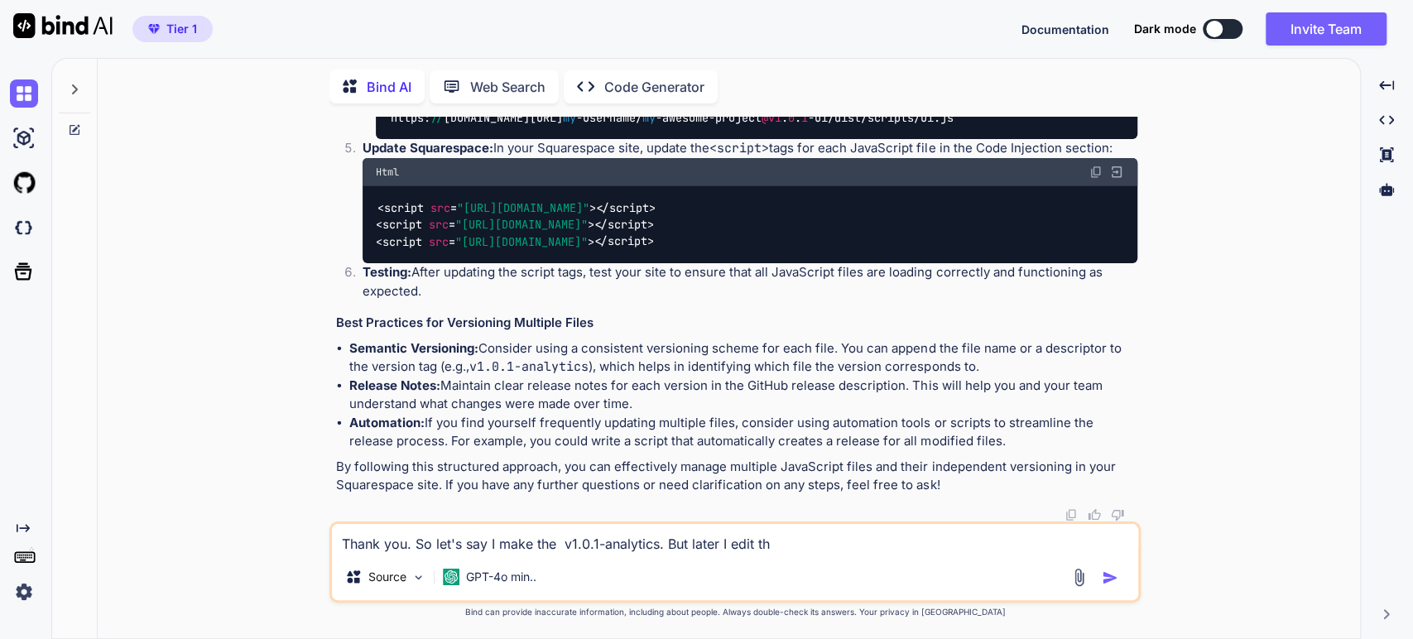
type textarea "x"
type textarea "Thank you. So let's say I make the v1.0.1-analytics. But later I edit the"
type textarea "x"
type textarea "Thank you. So let's say I make the v1.0.1-analytics. But later I edit the"
type textarea "x"
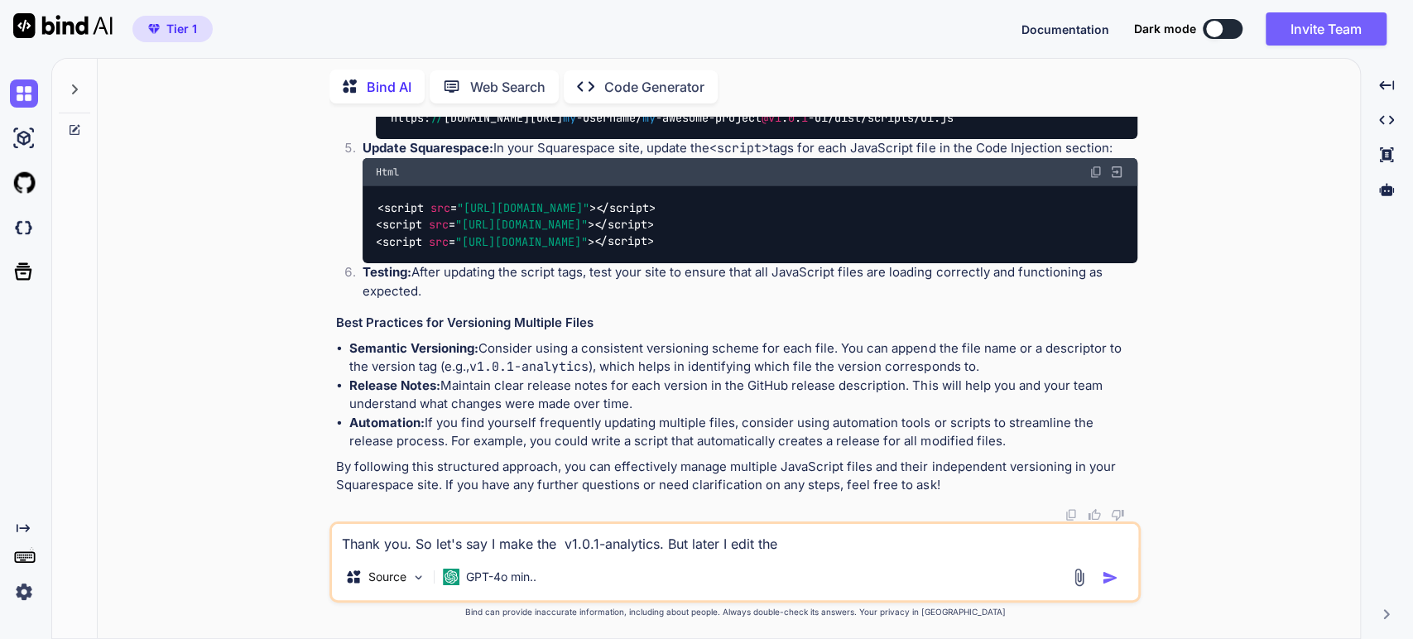
type textarea "Thank you. So let's say I make the v1.0.1-analytics. But later I edit the a"
type textarea "x"
type textarea "Thank you. So let's say I make the v1.0.1-analytics. But later I edit the an"
type textarea "x"
type textarea "Thank you. So let's say I make the v1.0.1-analytics. But later I edit the [PERS…"
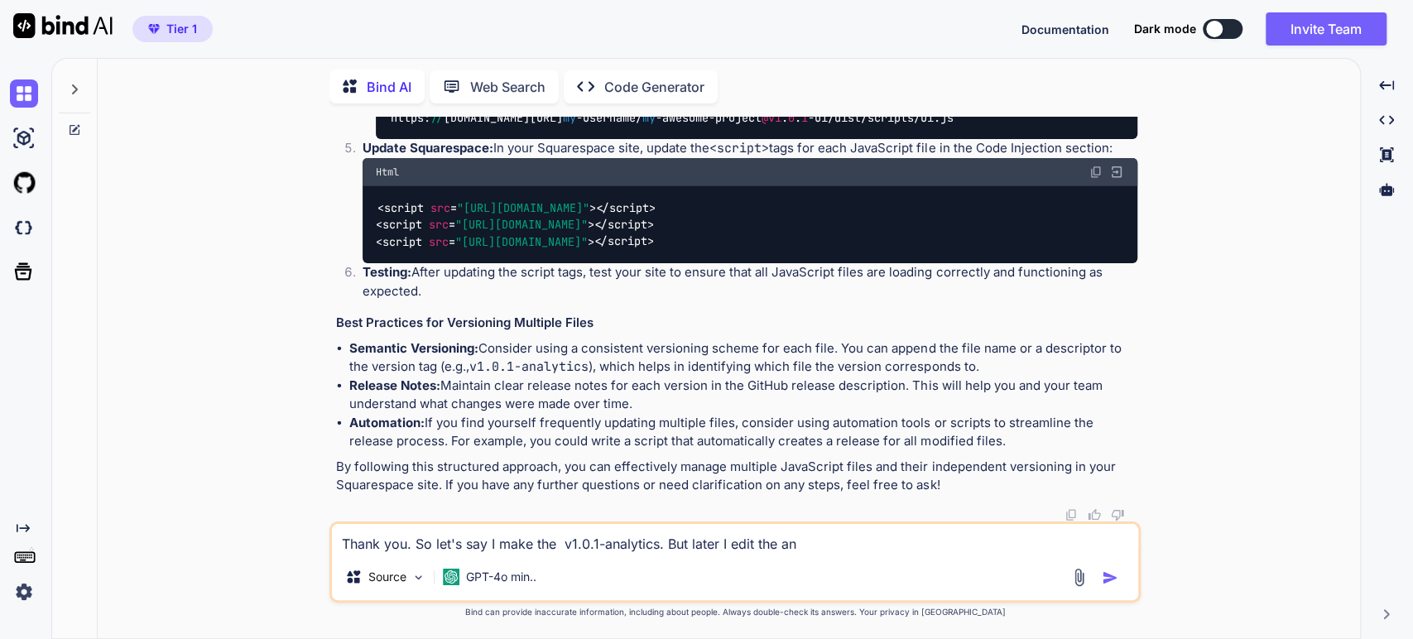
type textarea "x"
type textarea "Thank you. So let's say I make the v1.0.1-analytics. But later I edit the anal"
type textarea "x"
type textarea "Thank you. So let's say I make the v1.0.1-analytics. But later I edit the analy"
type textarea "x"
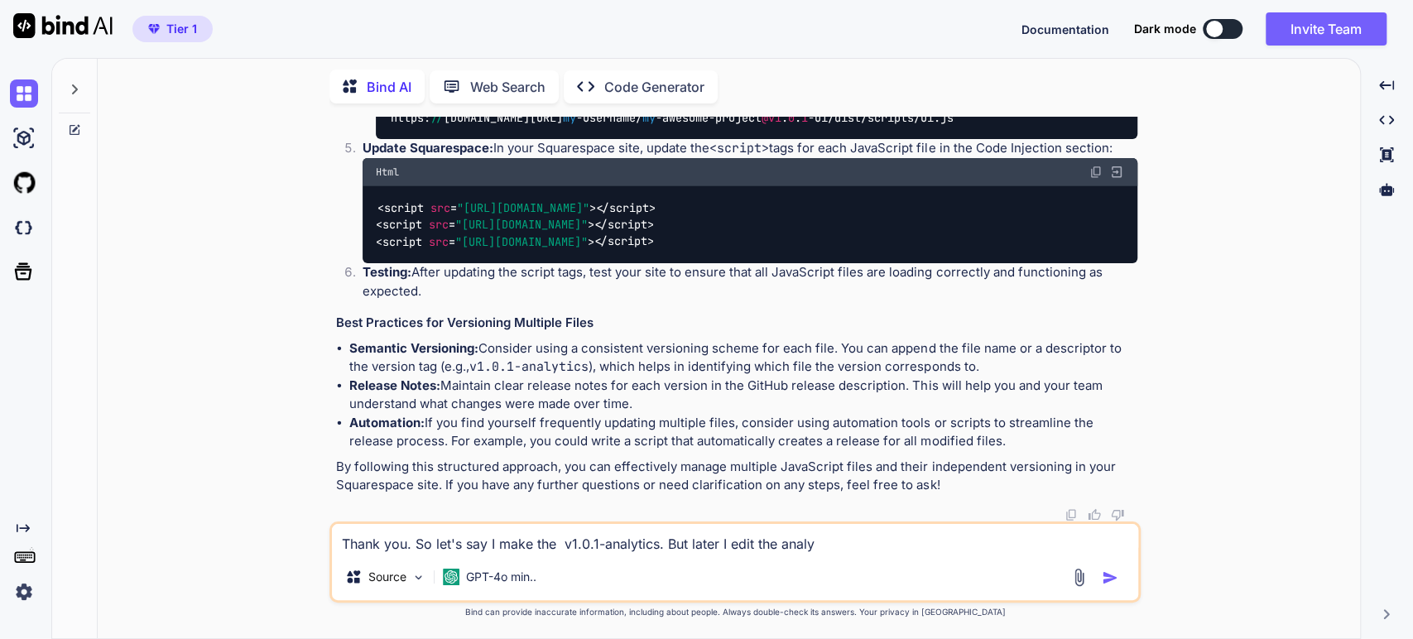
type textarea "Thank you. So let's say I make the v1.0.1-analytics. But later I edit the analyt"
type textarea "x"
type textarea "Thank you. So let's say I make the v1.0.1-analytics. But later I edit the analy…"
type textarea "x"
type textarea "Thank you. So let's say I make the v1.0.1-analytics. But later I edit the analy…"
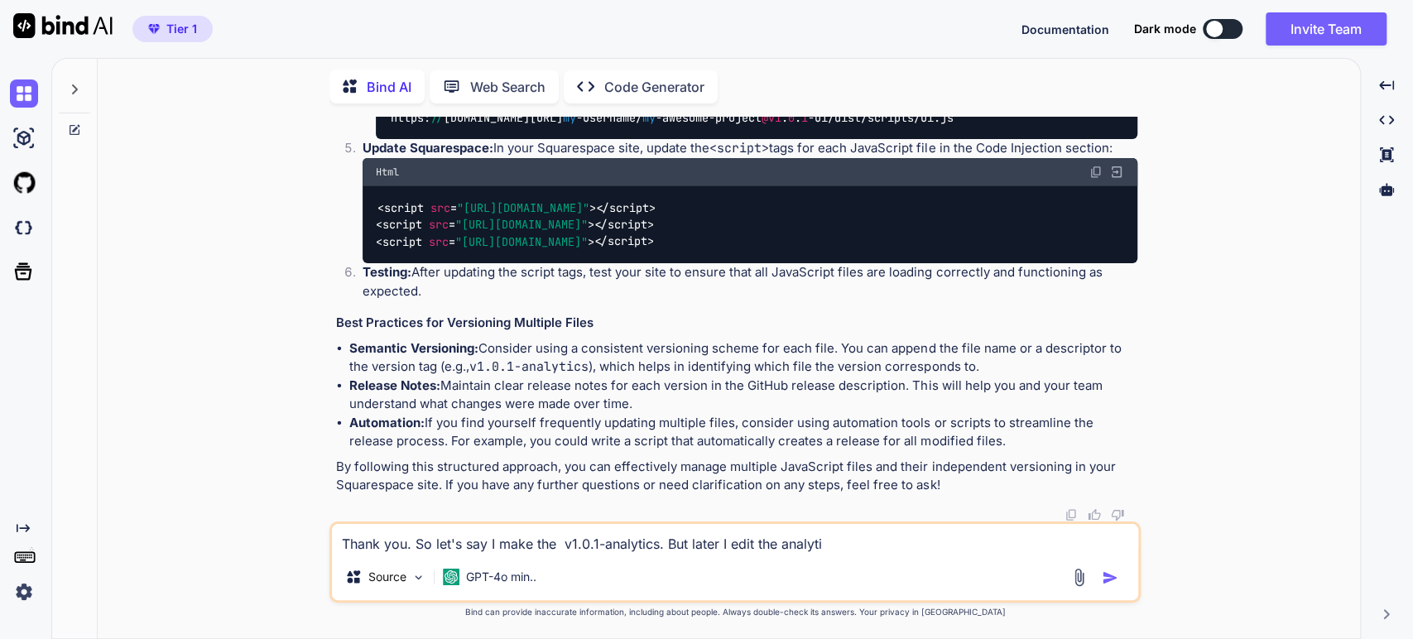
type textarea "x"
type textarea "Thank you. So let's say I make the v1.0.1-analytics. But later I edit the analy…"
type textarea "x"
type textarea "Thank you. So let's say I make the v1.0.1-analytics. But later I edit the analy…"
type textarea "x"
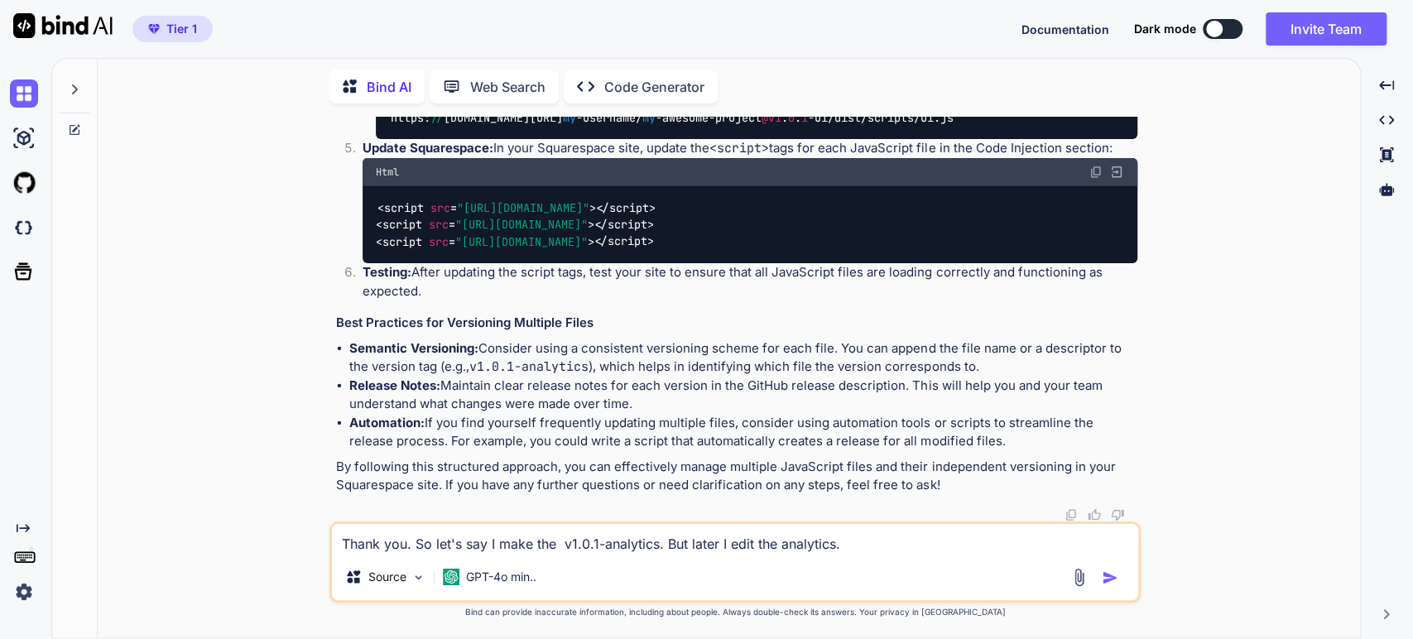
type textarea "Thank you. So let's say I make the v1.0.1-analytics. But later I edit the analy…"
type textarea "x"
type textarea "Thank you. So let's say I make the v1.0.1-analytics. But later I edit the analy…"
type textarea "x"
type textarea "Thank you. So let's say I make the v1.0.1-analytics. But later I edit the analy…"
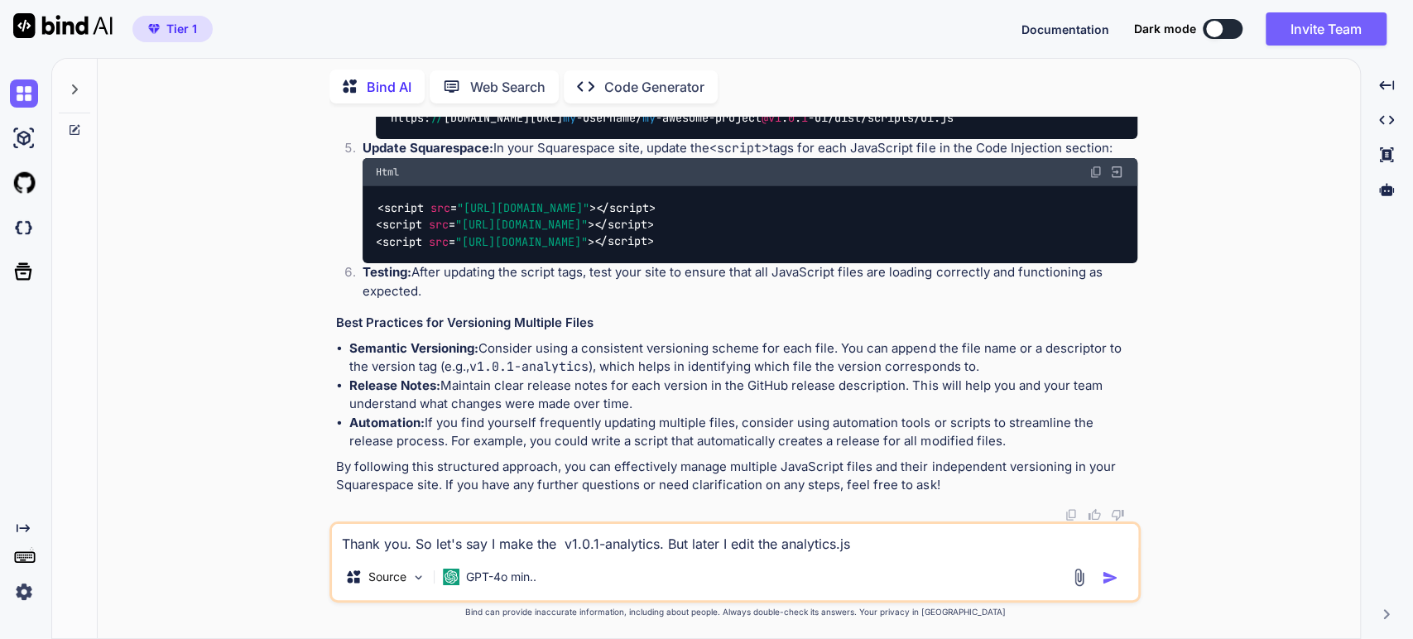
type textarea "x"
type textarea "Thank you. So let's say I make the v1.0.1-analytics. But later I edit the analy…"
type textarea "x"
type textarea "Thank you. So let's say I make the v1.0.1-analytics. But later I edit the analy…"
type textarea "x"
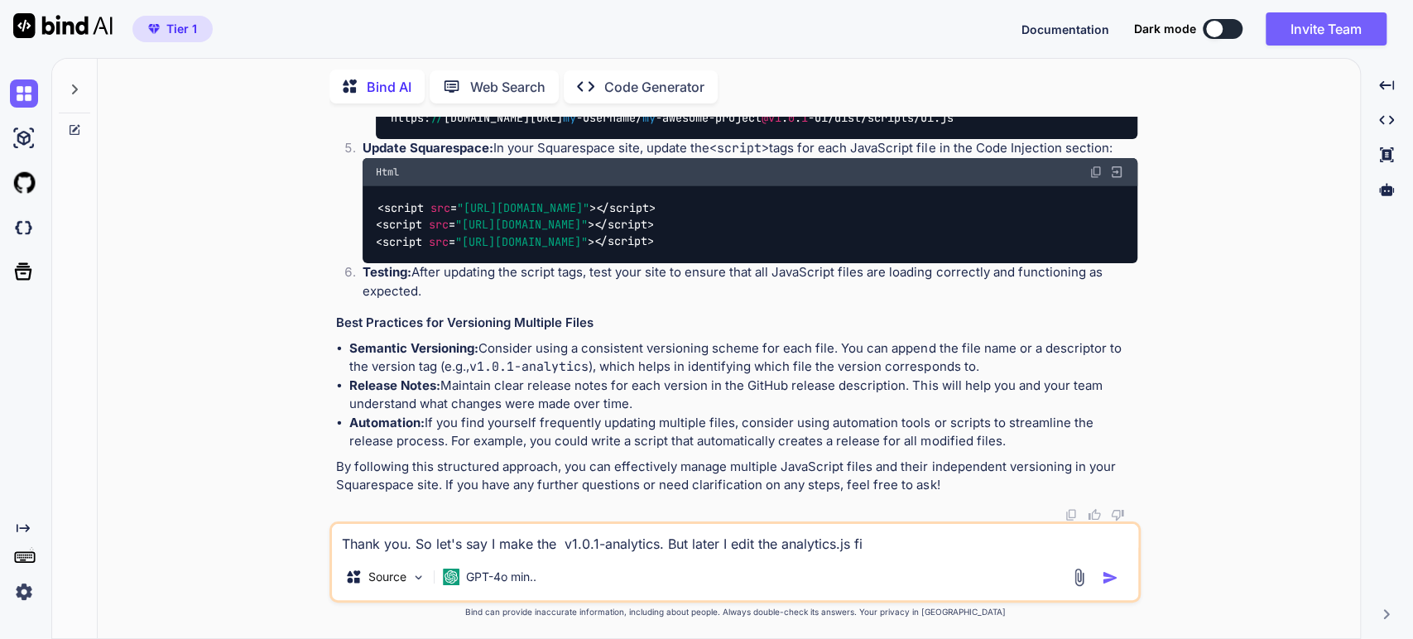
type textarea "Thank you. So let's say I make the v1.0.1-analytics. But later I edit the analy…"
type textarea "x"
type textarea "Thank you. So let's say I make the v1.0.1-analytics. But later I edit the analy…"
type textarea "x"
type textarea "Thank you. So let's say I make the v1.0.1-analytics. But later I edit the analy…"
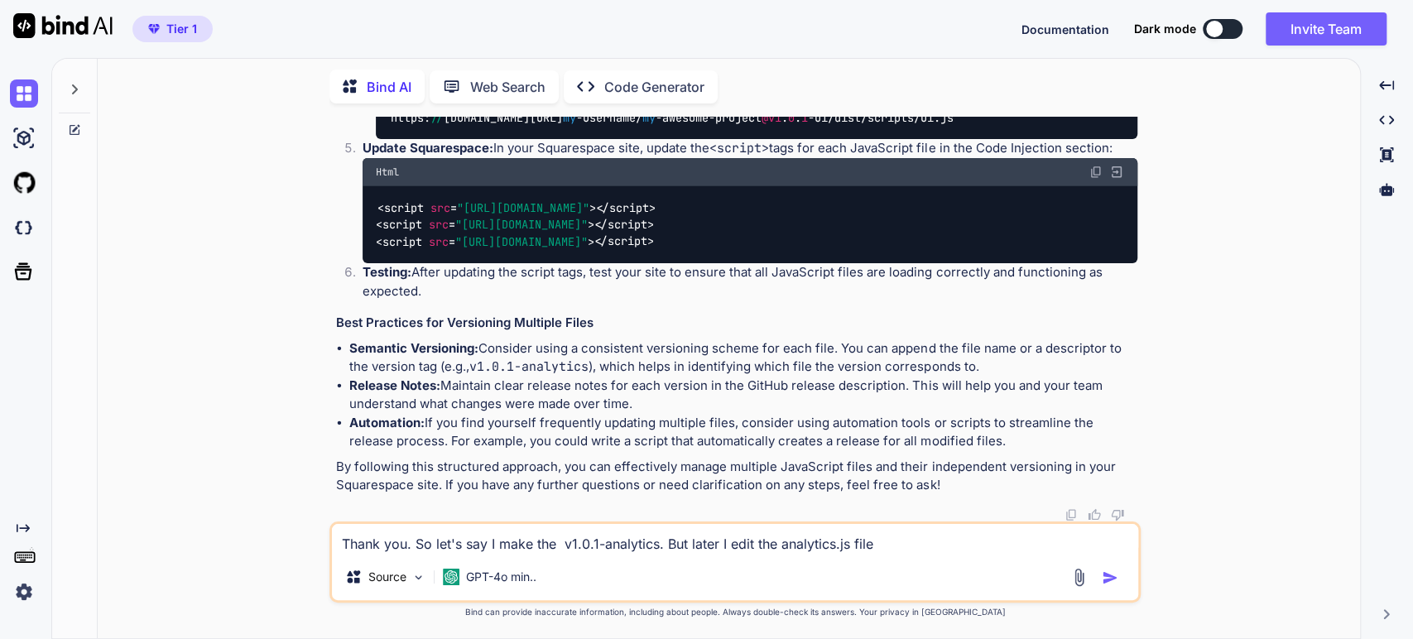
type textarea "x"
type textarea "Thank you. So let's say I make the v1.0.1-analytics. But later I edit the analy…"
type textarea "x"
type textarea "Thank you. So let's say I make the v1.0.1-analytics. But later I edit the analy…"
type textarea "x"
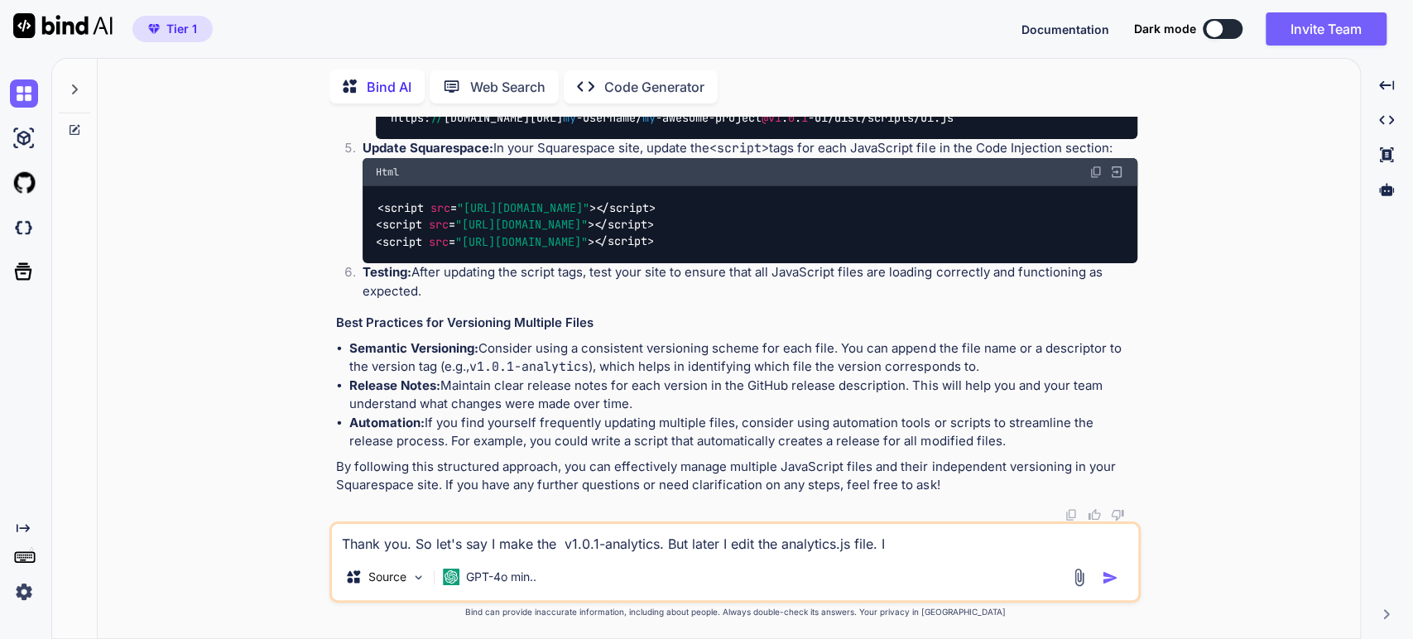
type textarea "Thank you. So let's say I make the v1.0.1-analytics. But later I edit the analy…"
type textarea "x"
type textarea "Thank you. So let's say I make the v1.0.1-analytics. But later I edit the analy…"
type textarea "x"
type textarea "Thank you. So let's say I make the v1.0.1-analytics. But later I edit the analy…"
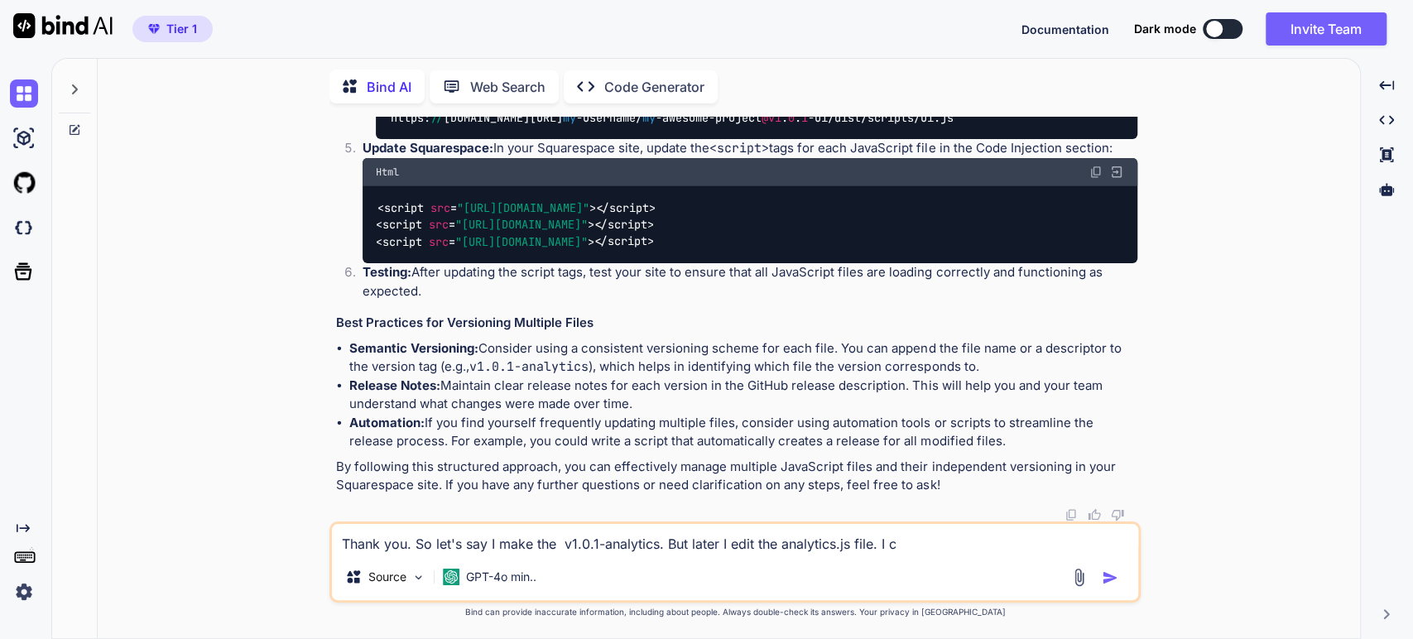
type textarea "x"
type textarea "Thank you. So let's say I make the v1.0.1-analytics. But later I edit the analy…"
type textarea "x"
type textarea "Thank you. So let's say I make the v1.0.1-analytics. But later I edit the analy…"
type textarea "x"
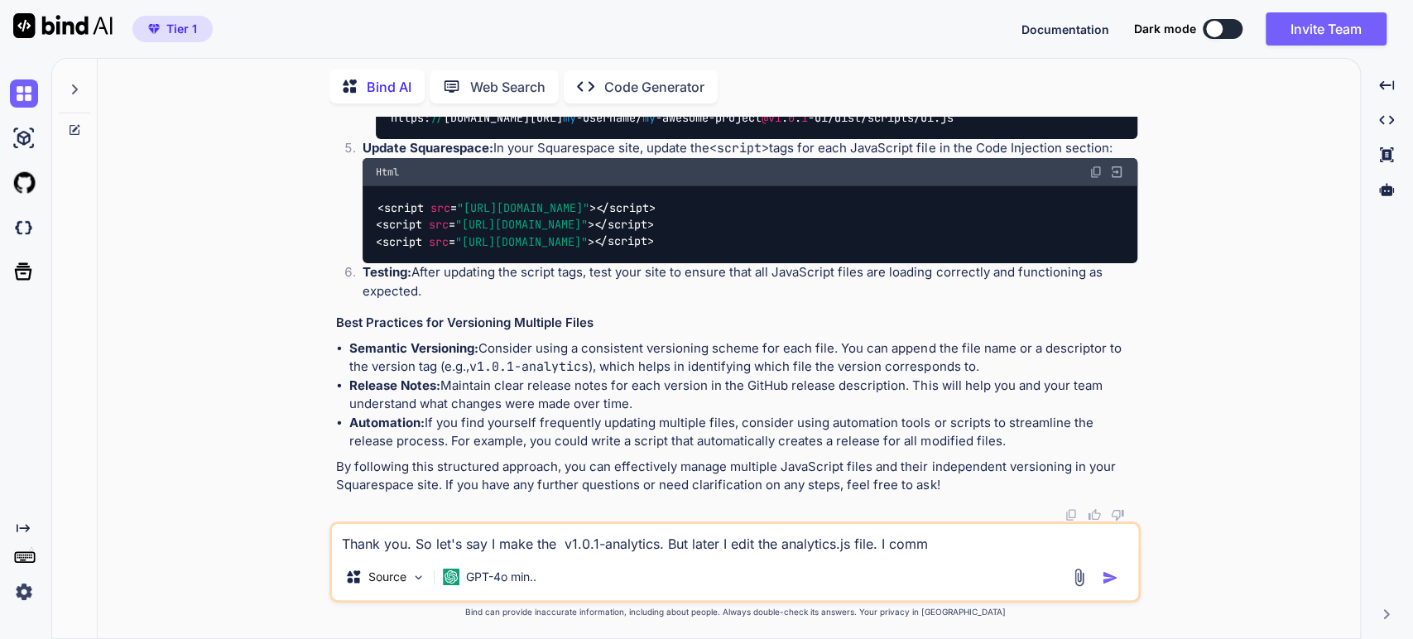
type textarea "Thank you. So let's say I make the v1.0.1-analytics. But later I edit the analy…"
type textarea "x"
type textarea "Thank you. So let's say I make the v1.0.1-analytics. But later I edit the analy…"
type textarea "x"
type textarea "Thank you. So let's say I make the v1.0.1-analytics. But later I edit the analy…"
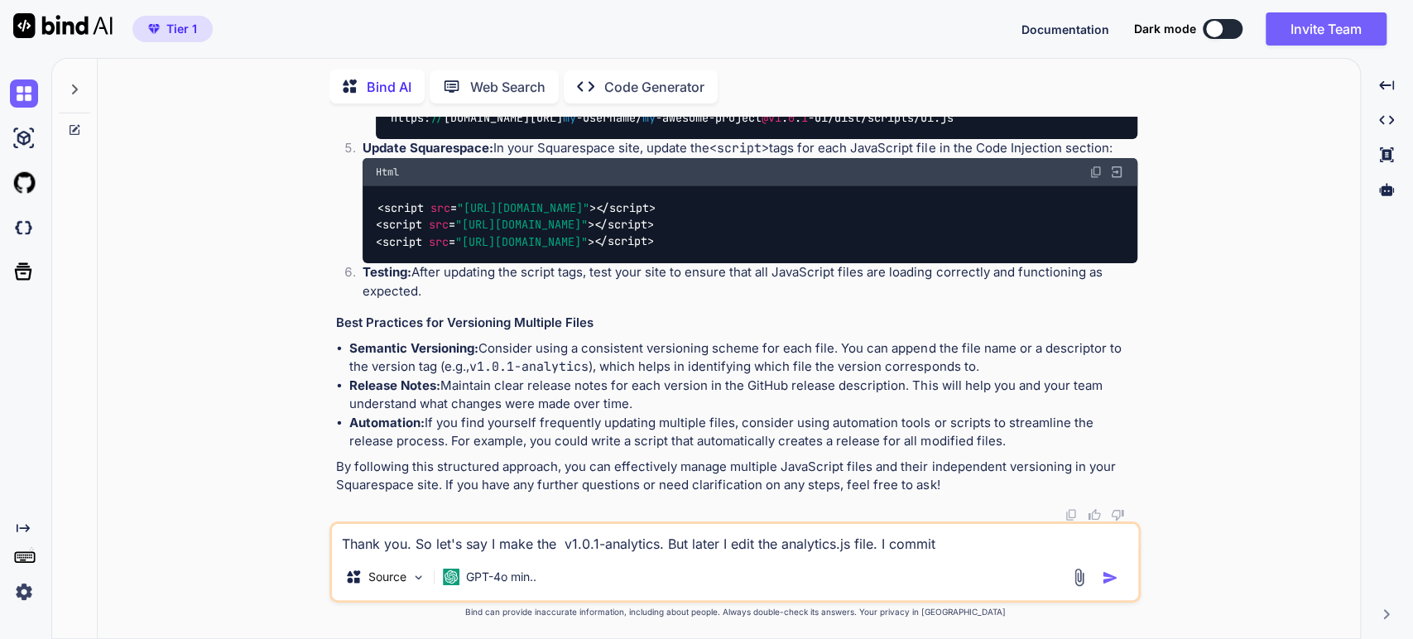
type textarea "x"
type textarea "Thank you. So let's say I make the v1.0.1-analytics. But later I edit the analy…"
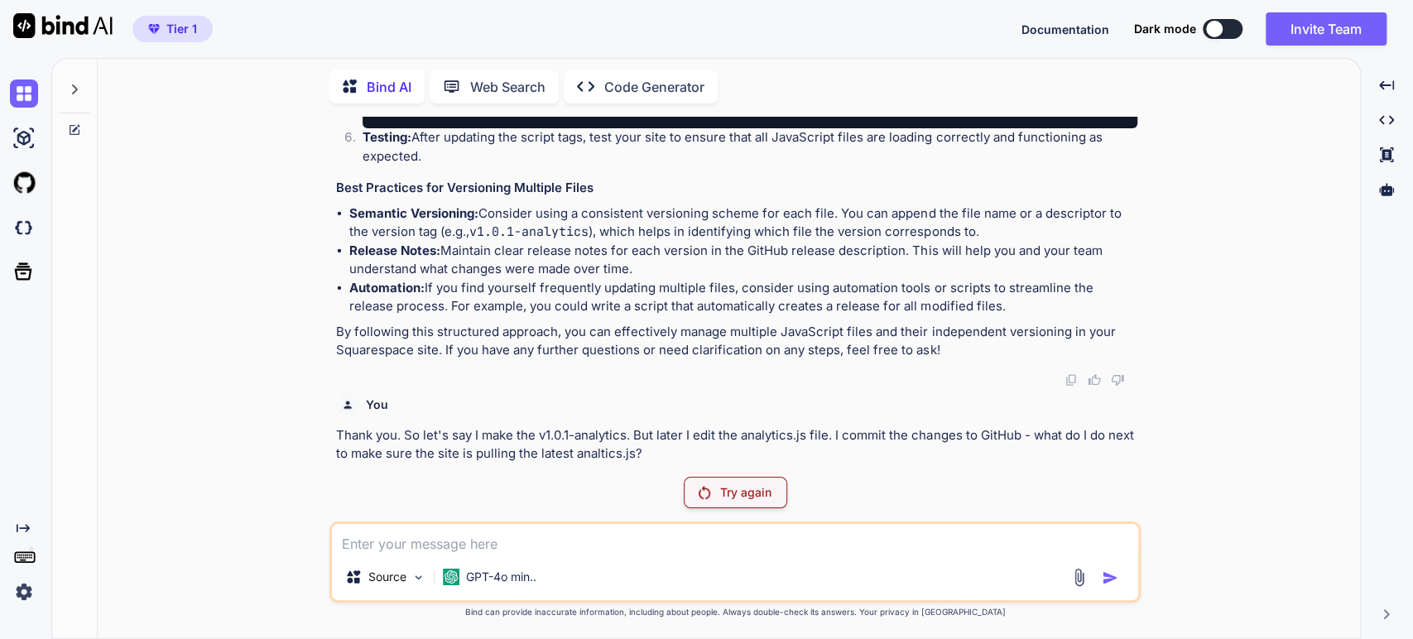
scroll to position [4010, 0]
click at [723, 483] on div "Try again" at bounding box center [735, 492] width 103 height 31
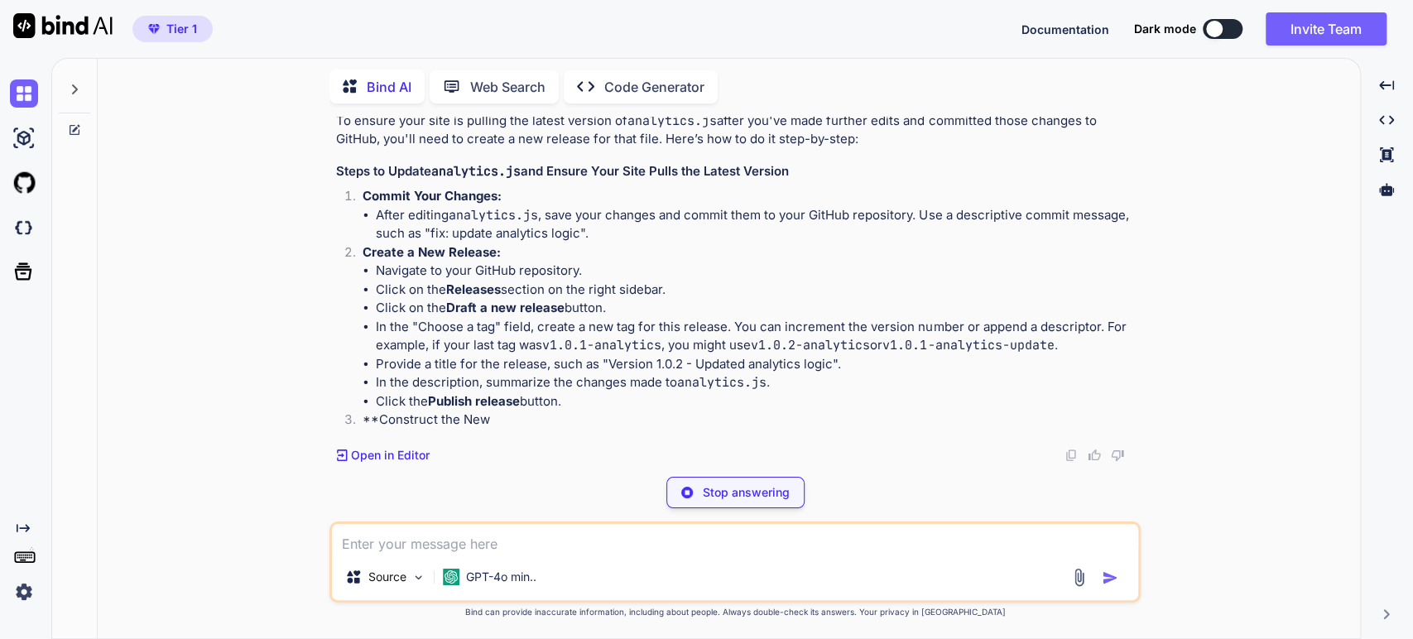
scroll to position [4311, 0]
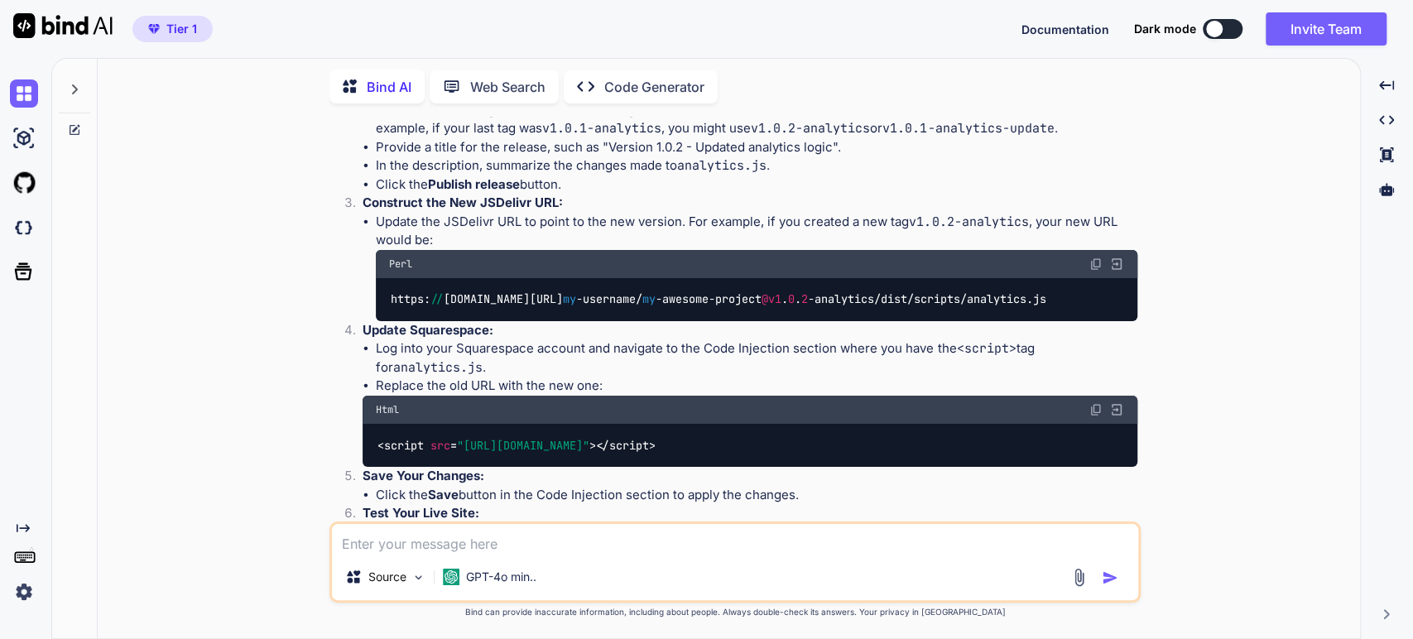
click at [469, 80] on strong "Releases" at bounding box center [473, 73] width 55 height 16
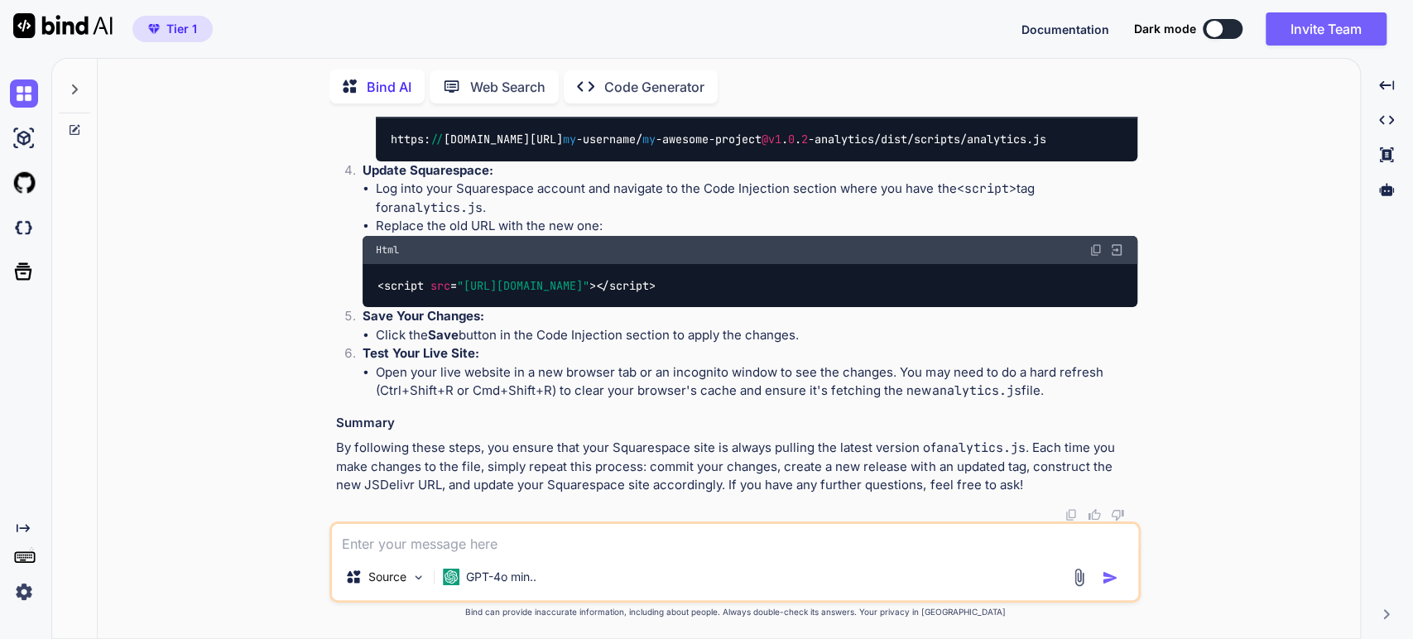
scroll to position [4795, 0]
click at [342, 548] on textarea at bounding box center [735, 539] width 806 height 30
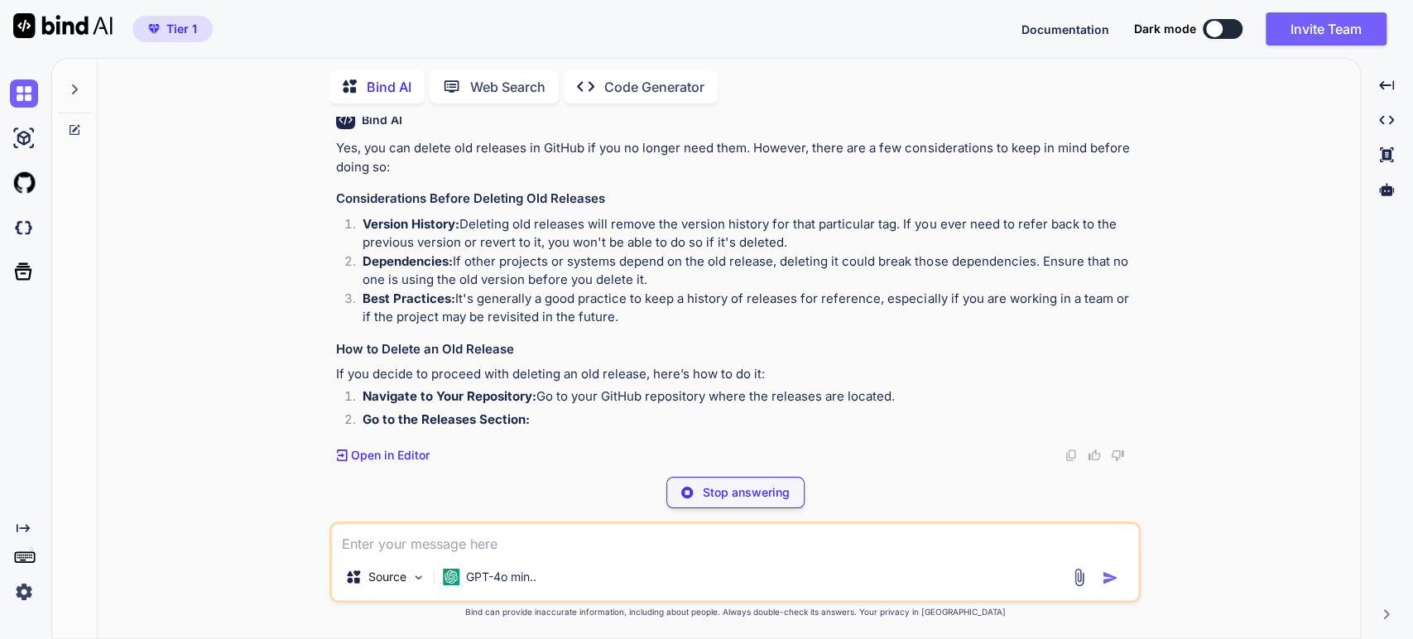
scroll to position [5154, 0]
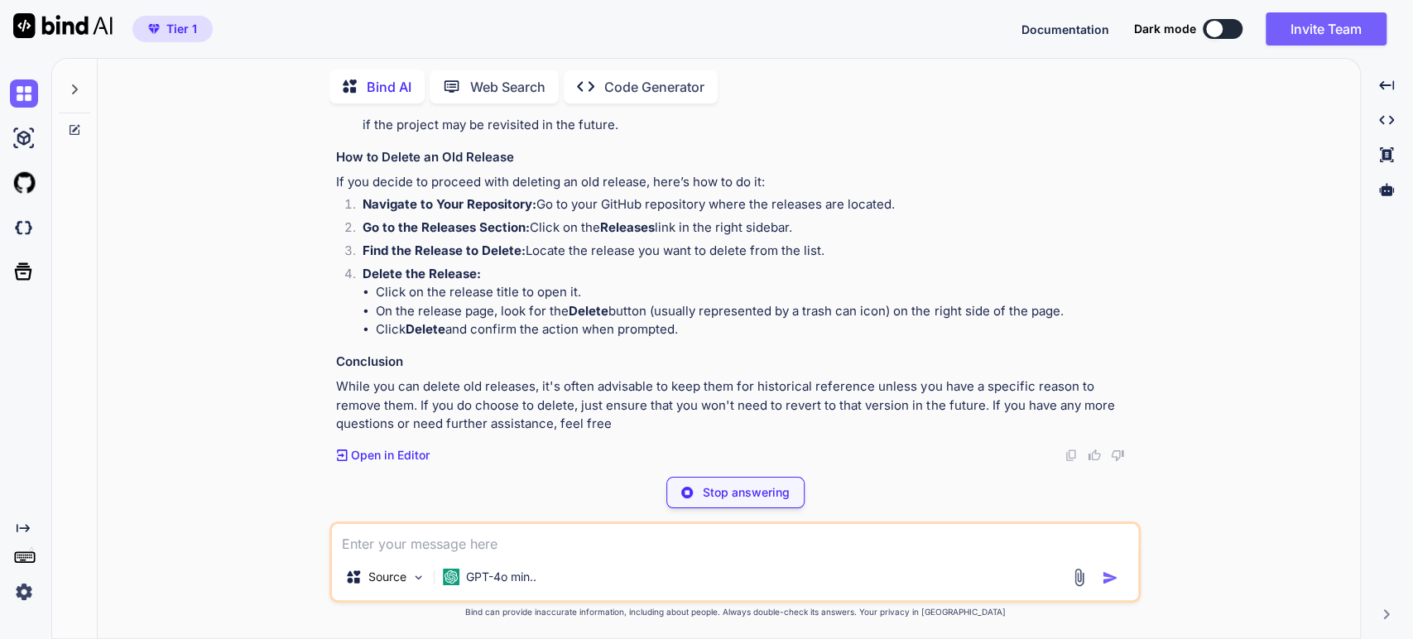
click at [642, 60] on p "Version History: Deleting old releases will remove the version history for that…" at bounding box center [750, 41] width 775 height 37
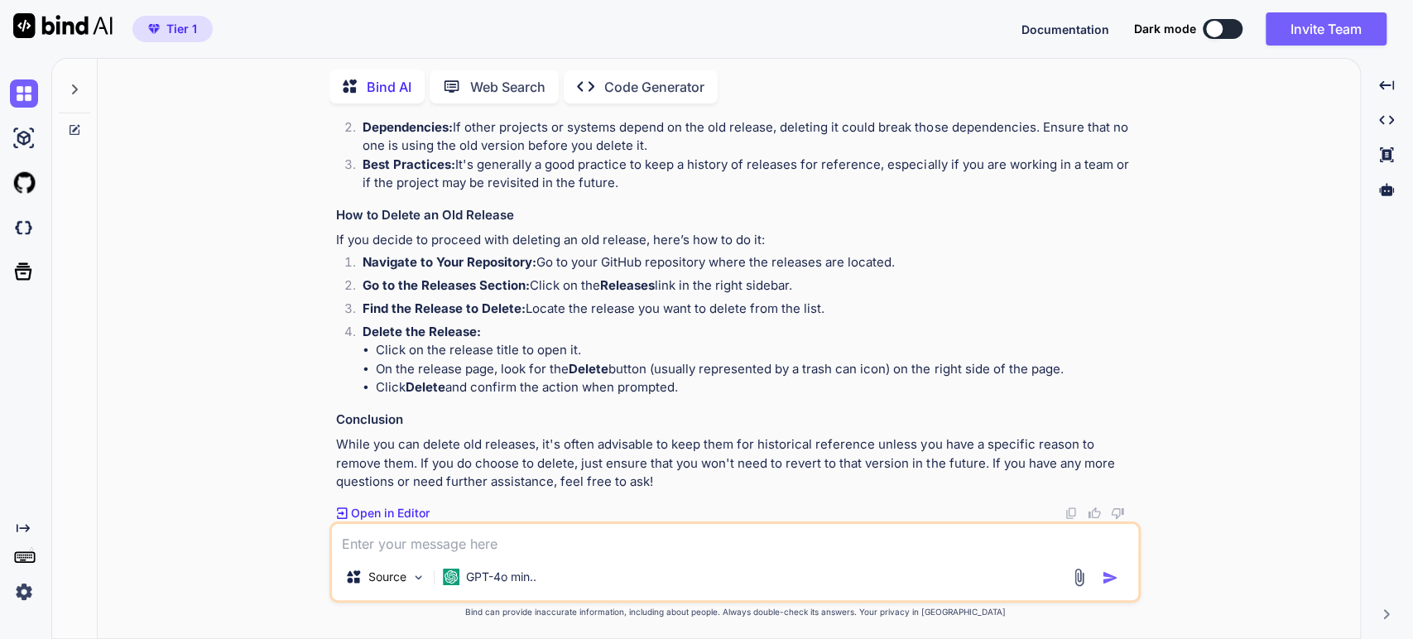
scroll to position [5454, 0]
click at [417, 550] on textarea at bounding box center [735, 539] width 806 height 30
click at [405, 545] on textarea at bounding box center [735, 539] width 806 height 30
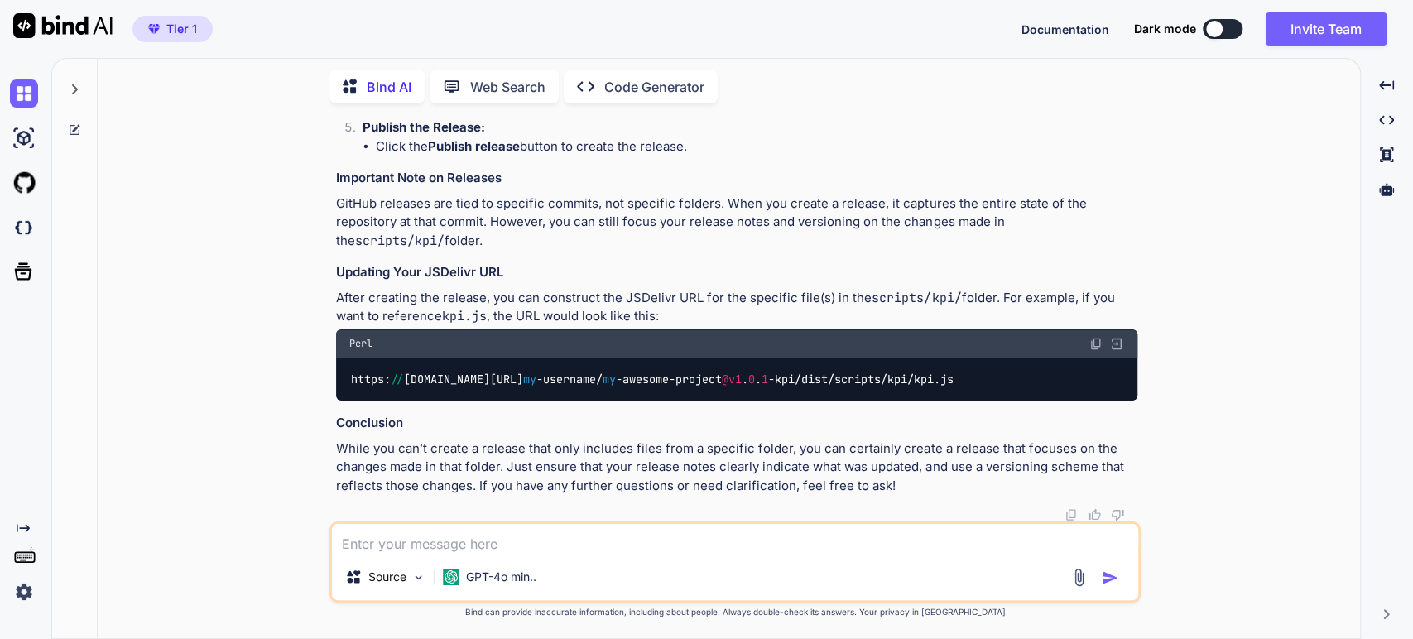
scroll to position [6313, 0]
click at [501, 445] on p "While you can’t create a release that only includes files from a specific folde…" at bounding box center [736, 468] width 801 height 56
click at [550, 467] on p "While you can’t create a release that only includes files from a specific folde…" at bounding box center [736, 468] width 801 height 56
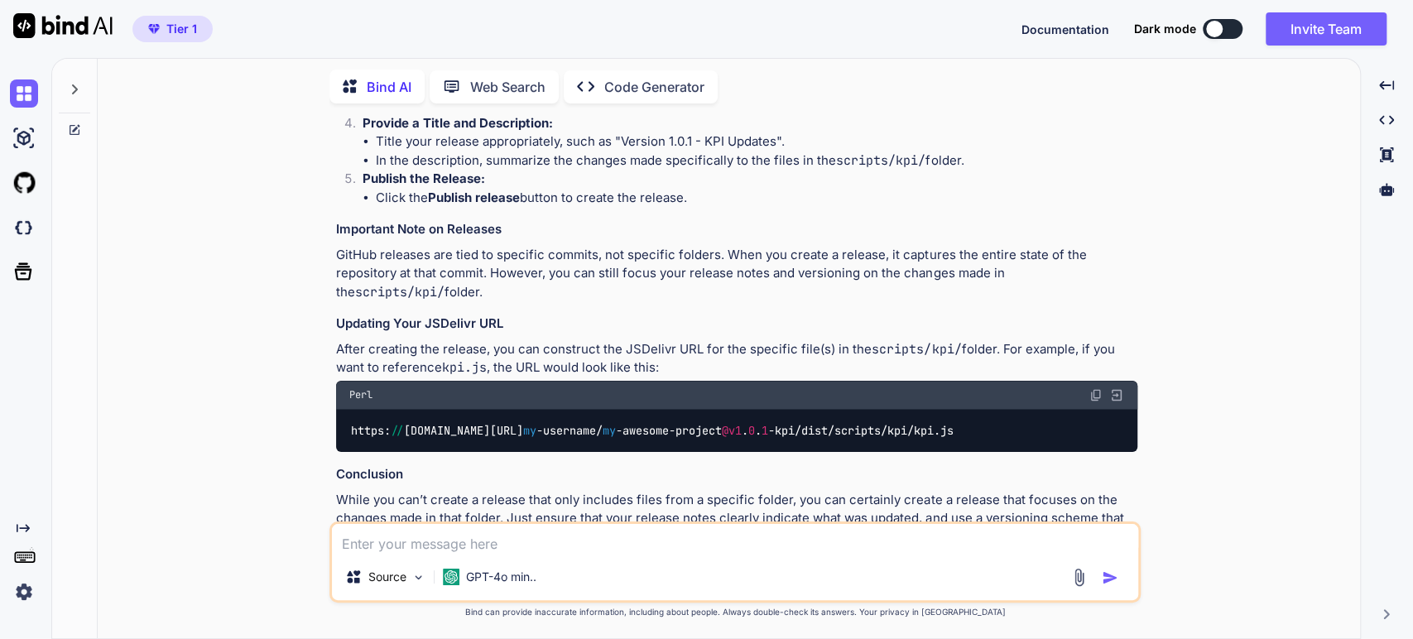
scroll to position [5853, 0]
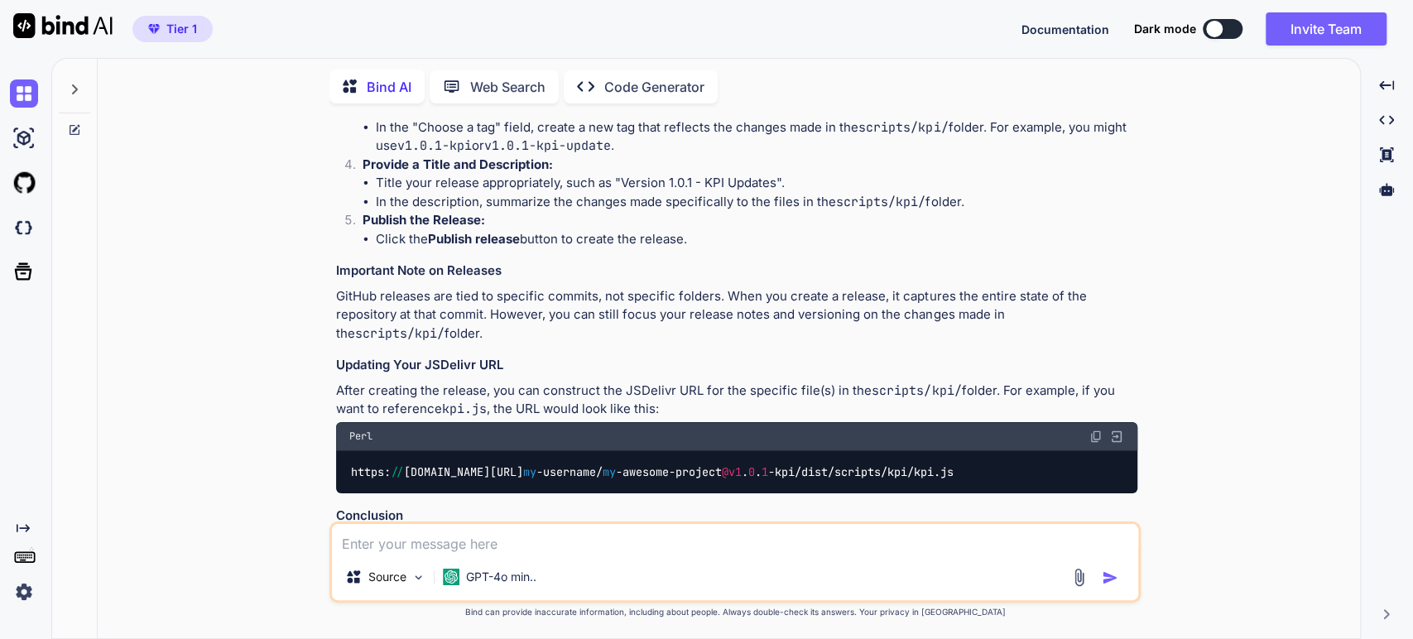
click at [469, 26] on li "Save your changes and commit them to your repository with a descriptive commit …" at bounding box center [757, 16] width 762 height 19
click at [666, 26] on li "Save your changes and commit them to your repository with a descriptive commit …" at bounding box center [757, 16] width 762 height 19
click at [788, 26] on li "Save your changes and commit them to your repository with a descriptive commit …" at bounding box center [757, 16] width 762 height 19
click at [450, 63] on li "Navigate to your GitHub repository." at bounding box center [757, 53] width 762 height 19
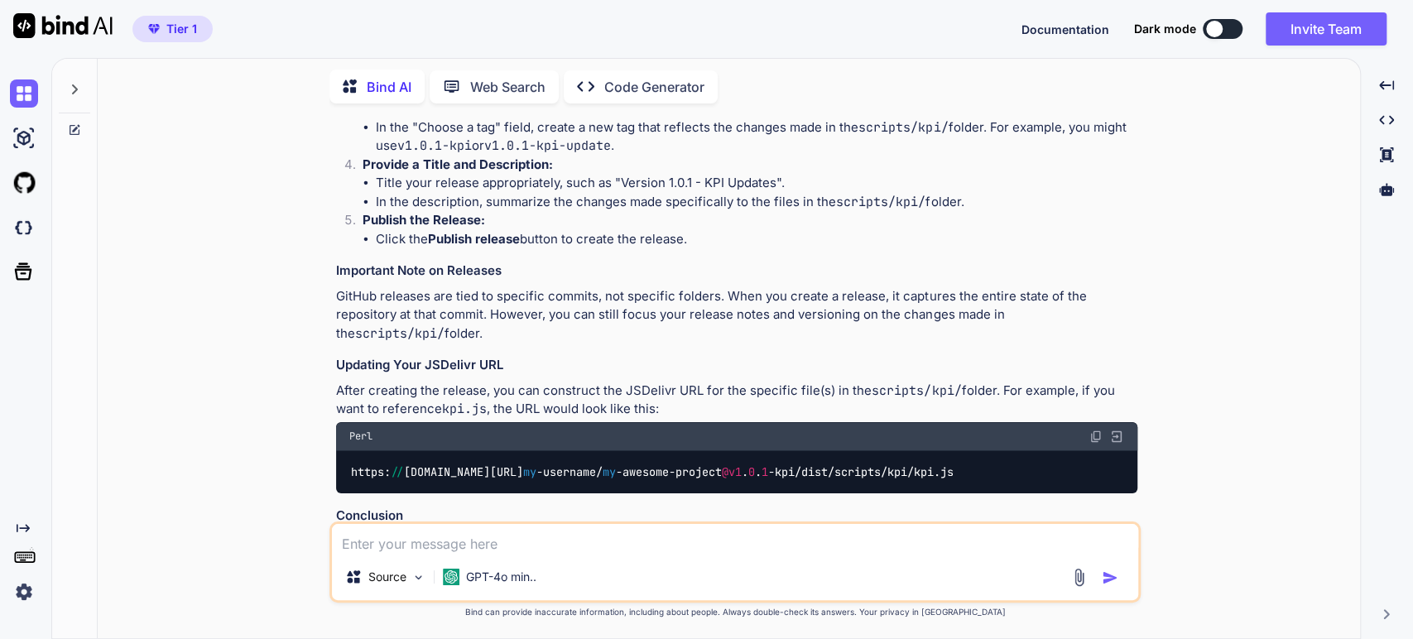
click at [579, 81] on li "Click on the Releases section in the right sidebar." at bounding box center [757, 71] width 762 height 19
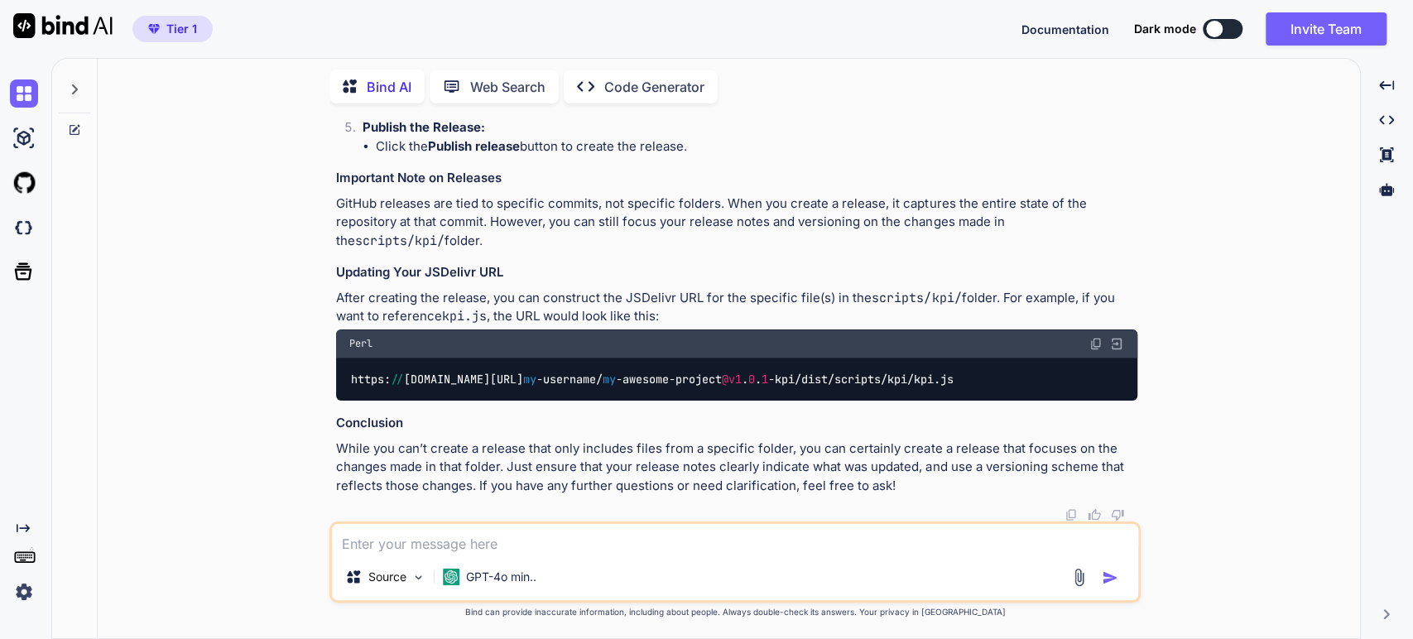
scroll to position [6037, 0]
click at [671, 63] on li "In the "Choose a tag" field, create a new tag that reflects the changes made in…" at bounding box center [757, 44] width 762 height 37
click at [417, 119] on li "In the description, summarize the changes made specifically to the files in the…" at bounding box center [757, 109] width 762 height 19
click at [408, 251] on p "GitHub releases are tied to specific commits, not specific folders. When you cr…" at bounding box center [736, 223] width 801 height 56
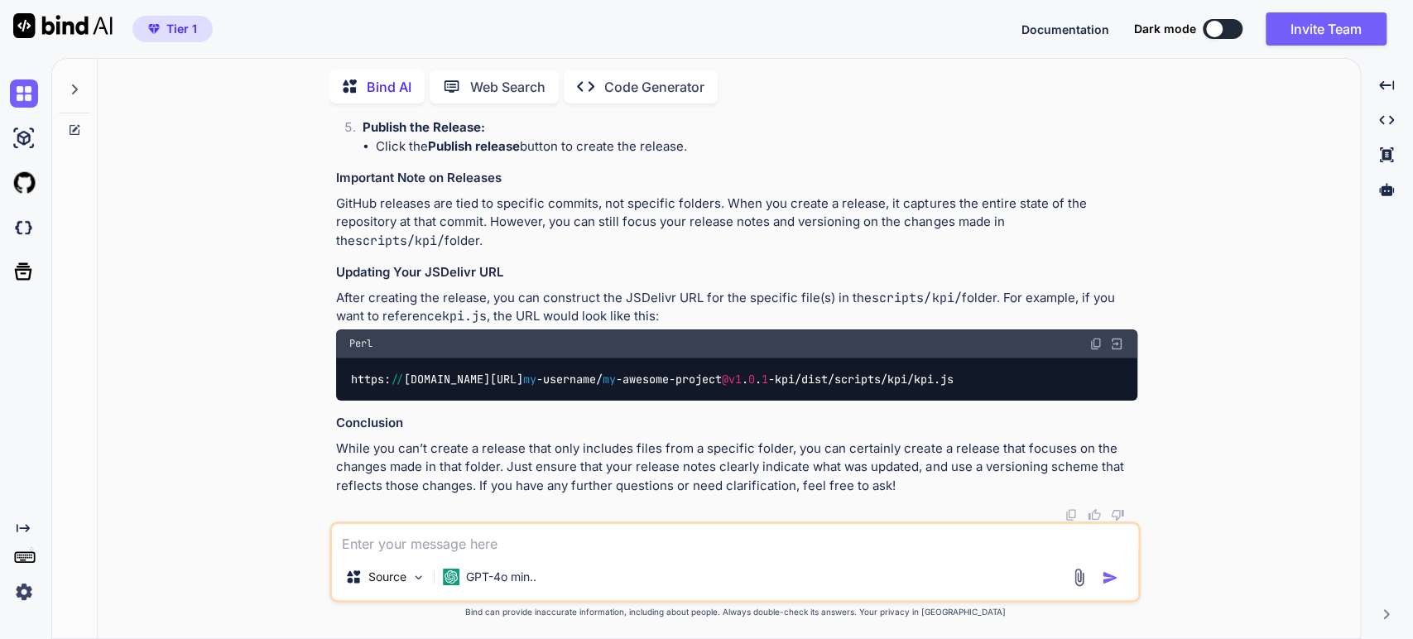
click at [466, 251] on p "GitHub releases are tied to specific commits, not specific folders. When you cr…" at bounding box center [736, 223] width 801 height 56
click at [543, 251] on p "GitHub releases are tied to specific commits, not specific folders. When you cr…" at bounding box center [736, 223] width 801 height 56
click at [779, 251] on p "GitHub releases are tied to specific commits, not specific folders. When you cr…" at bounding box center [736, 223] width 801 height 56
click at [626, 251] on p "GitHub releases are tied to specific commits, not specific folders. When you cr…" at bounding box center [736, 223] width 801 height 56
click at [425, 251] on p "GitHub releases are tied to specific commits, not specific folders. When you cr…" at bounding box center [736, 223] width 801 height 56
